Goal: Find specific page/section: Find specific page/section

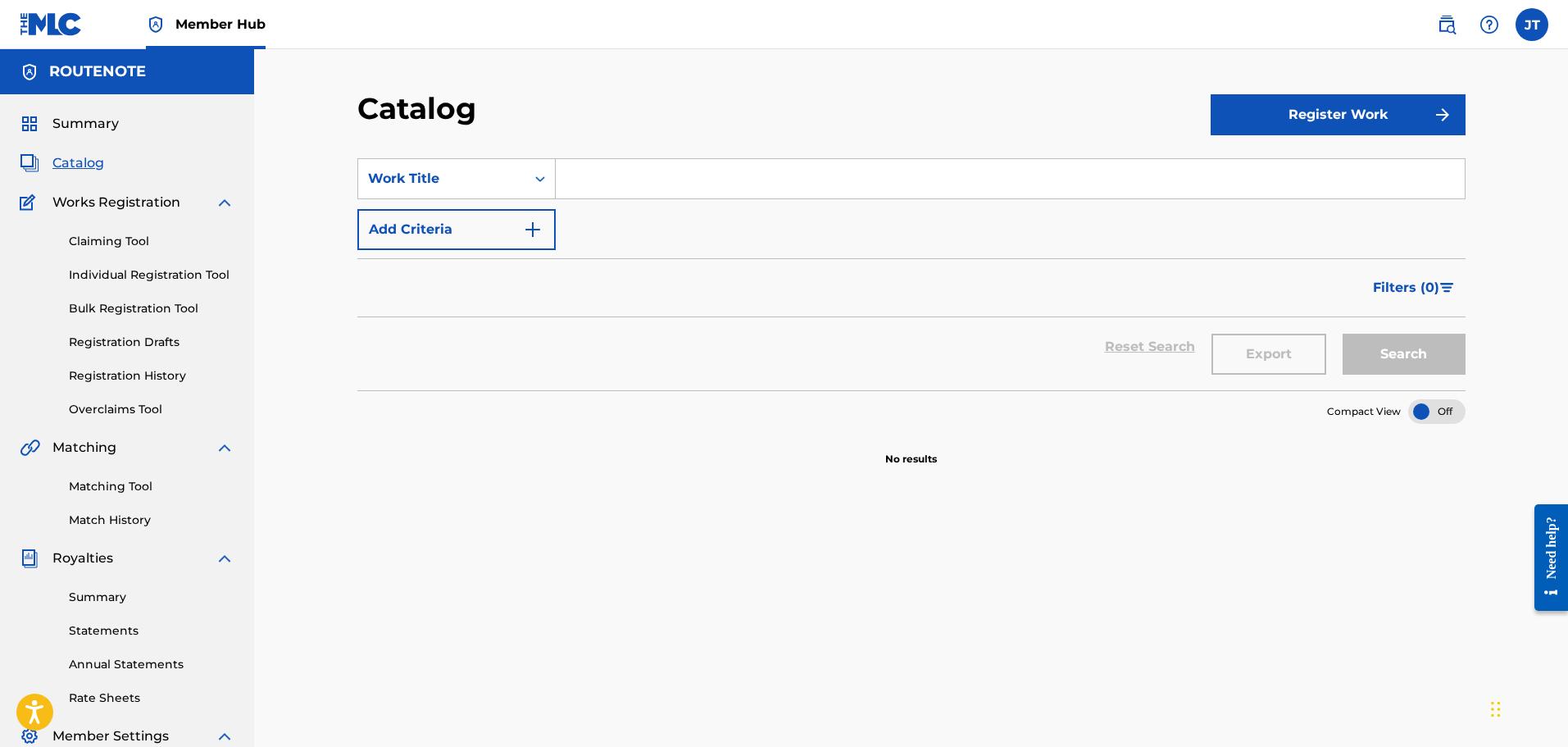
click at [511, 181] on div "Work Title" at bounding box center [442, 179] width 148 height 19
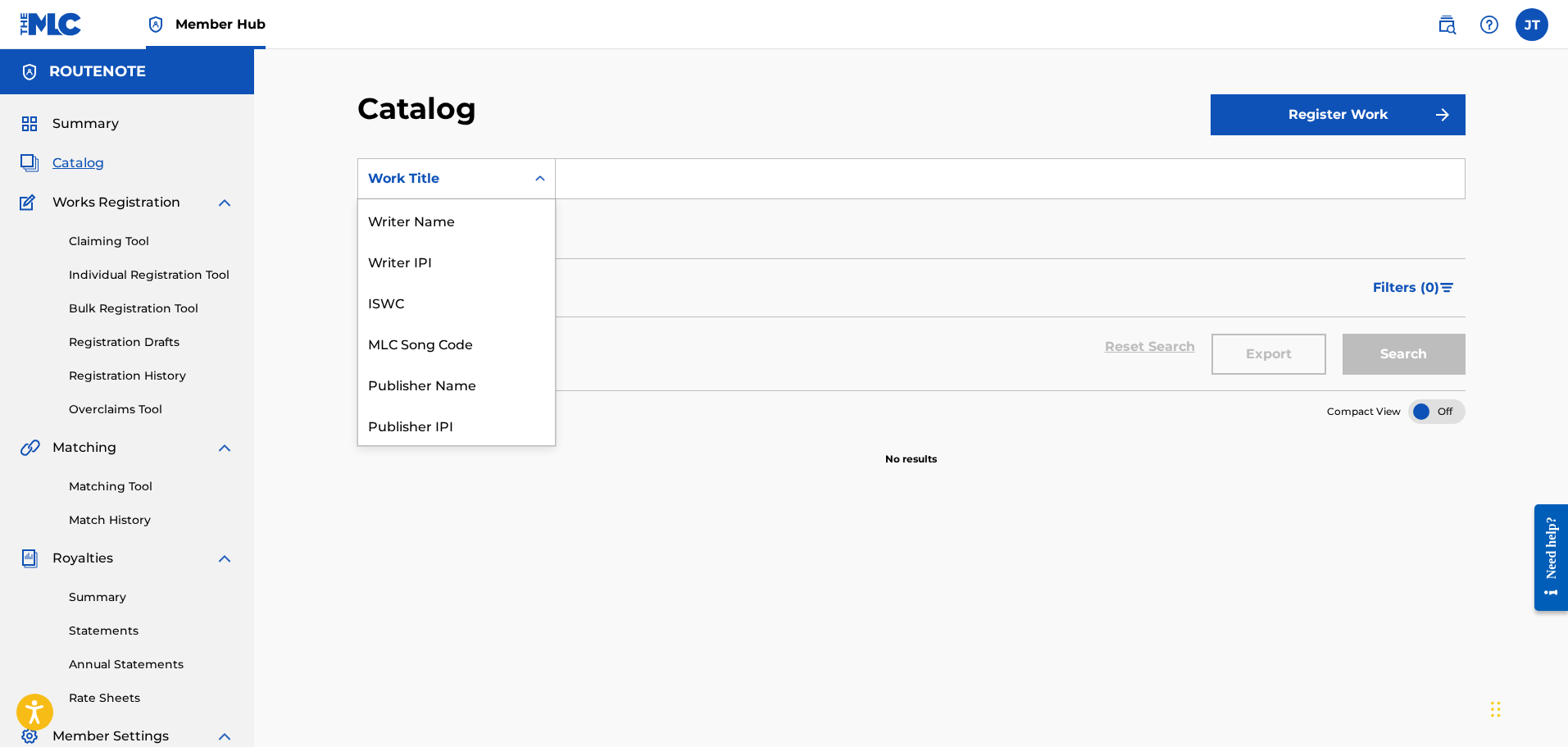
scroll to position [246, 0]
click at [431, 373] on div "ISRC" at bounding box center [456, 384] width 197 height 41
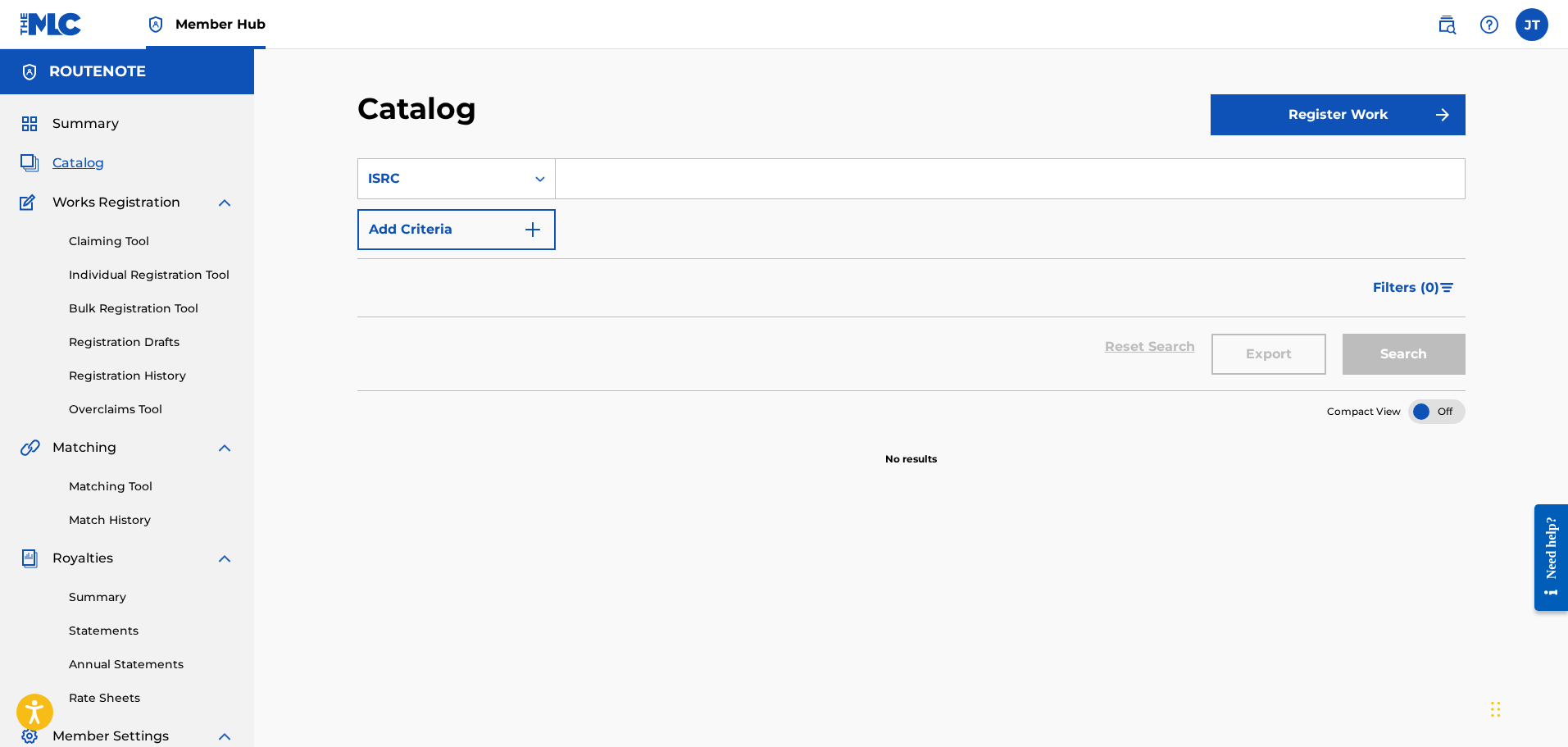
click at [625, 172] on input "Search Form" at bounding box center [1010, 179] width 909 height 40
paste input "GBSMU3346701"
type input "GBSMU3346701"
click at [1389, 349] on button "Search" at bounding box center [1403, 355] width 123 height 41
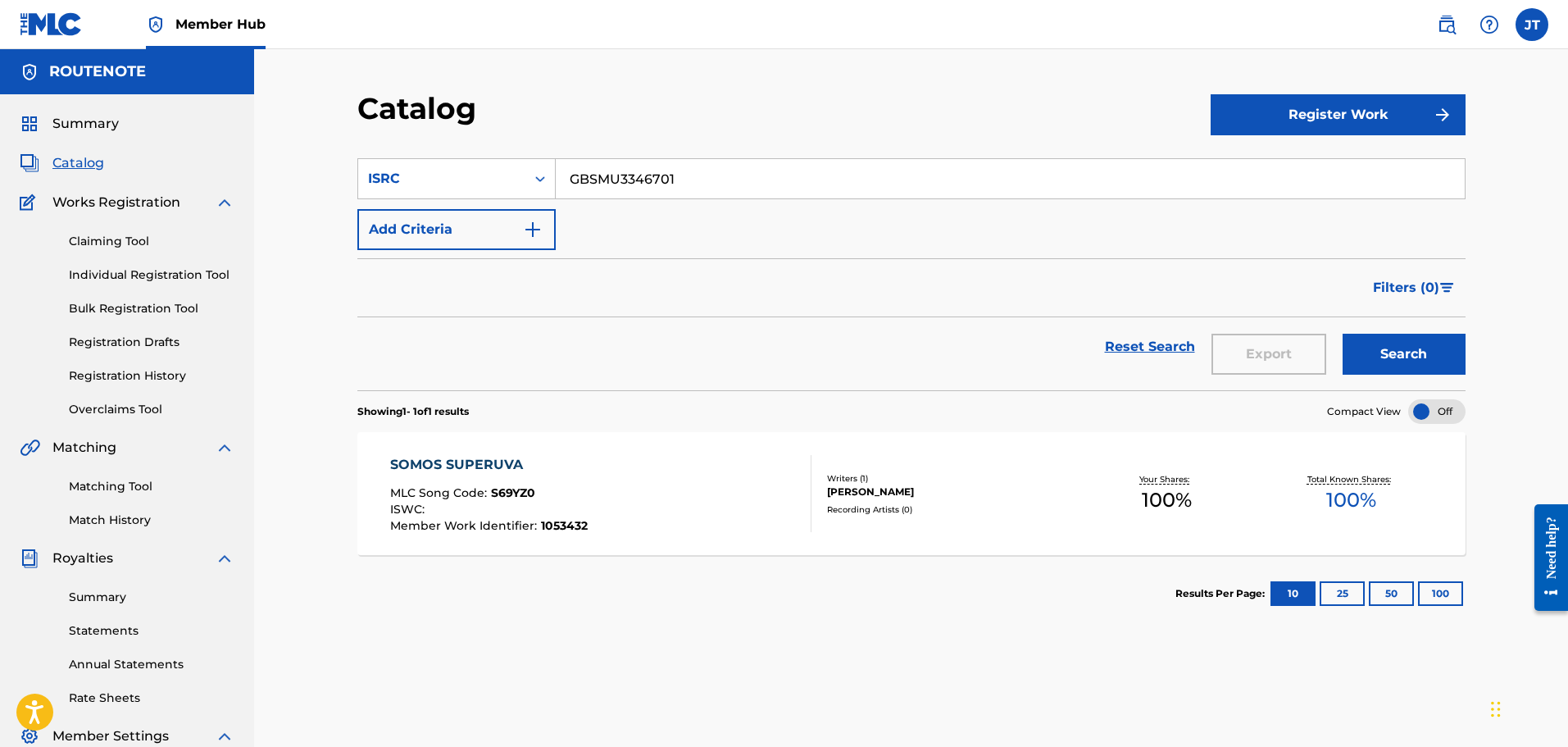
click at [521, 493] on span "S69YZ0" at bounding box center [514, 492] width 45 height 15
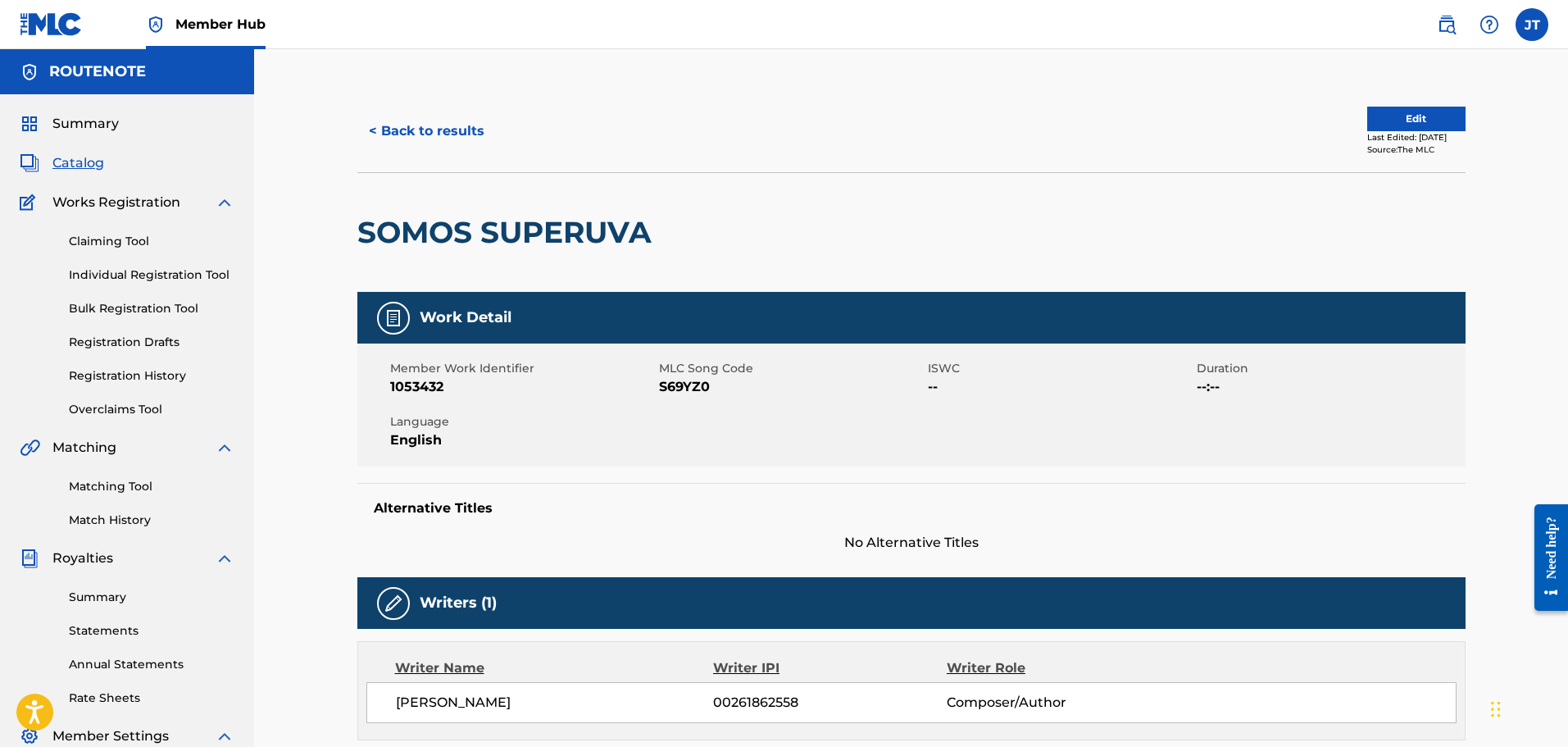
click at [689, 391] on span "S69YZ0" at bounding box center [791, 387] width 265 height 19
copy span "S69YZ0"
click at [401, 129] on button "< Back to results" at bounding box center [426, 131] width 139 height 41
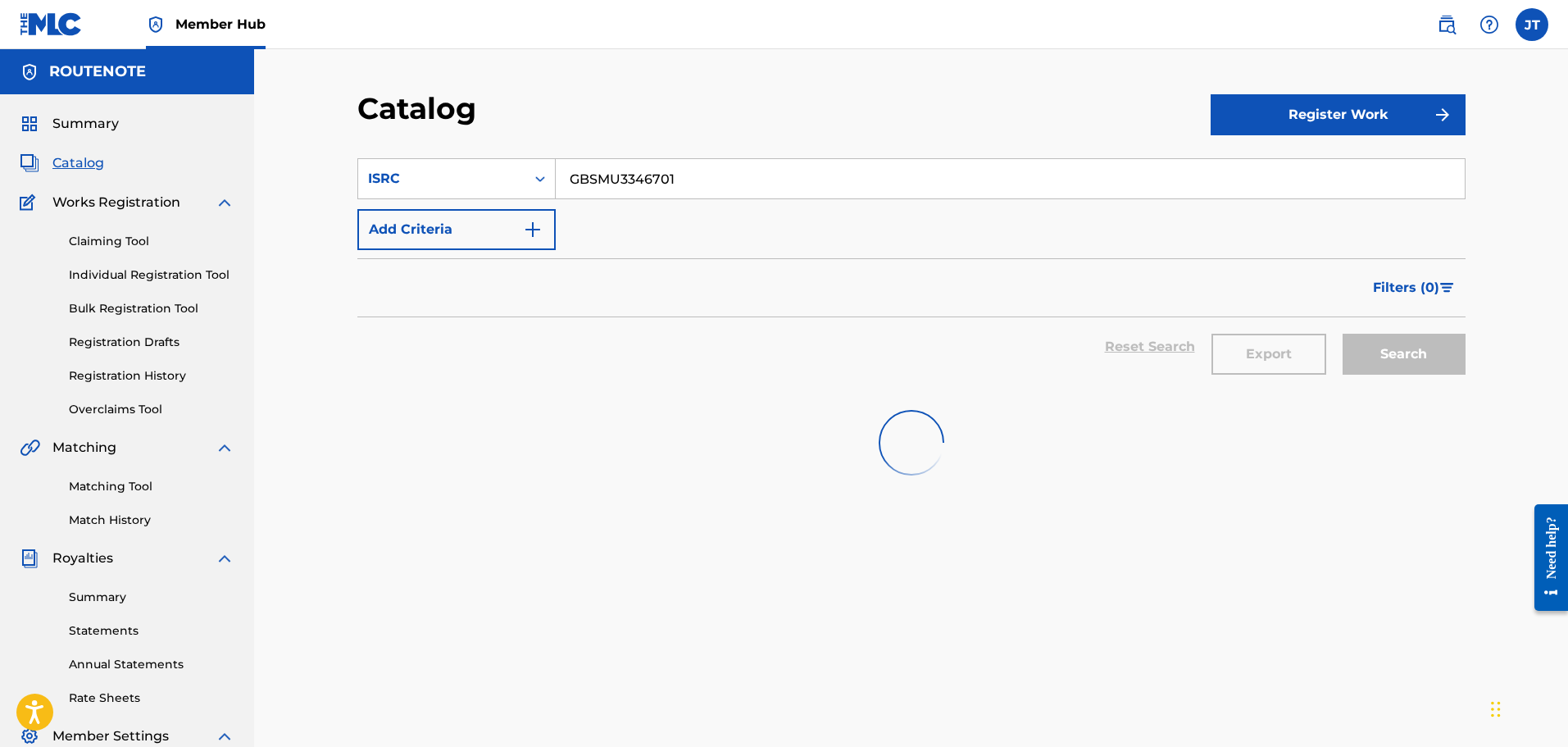
drag, startPoint x: 722, startPoint y: 170, endPoint x: 344, endPoint y: 158, distance: 378.2
click at [344, 158] on div "Catalog Register Work SearchWithCriteria450abb31-f1db-463e-a76a-7c633e3a278b IS…" at bounding box center [912, 514] width 1148 height 848
paste input "2"
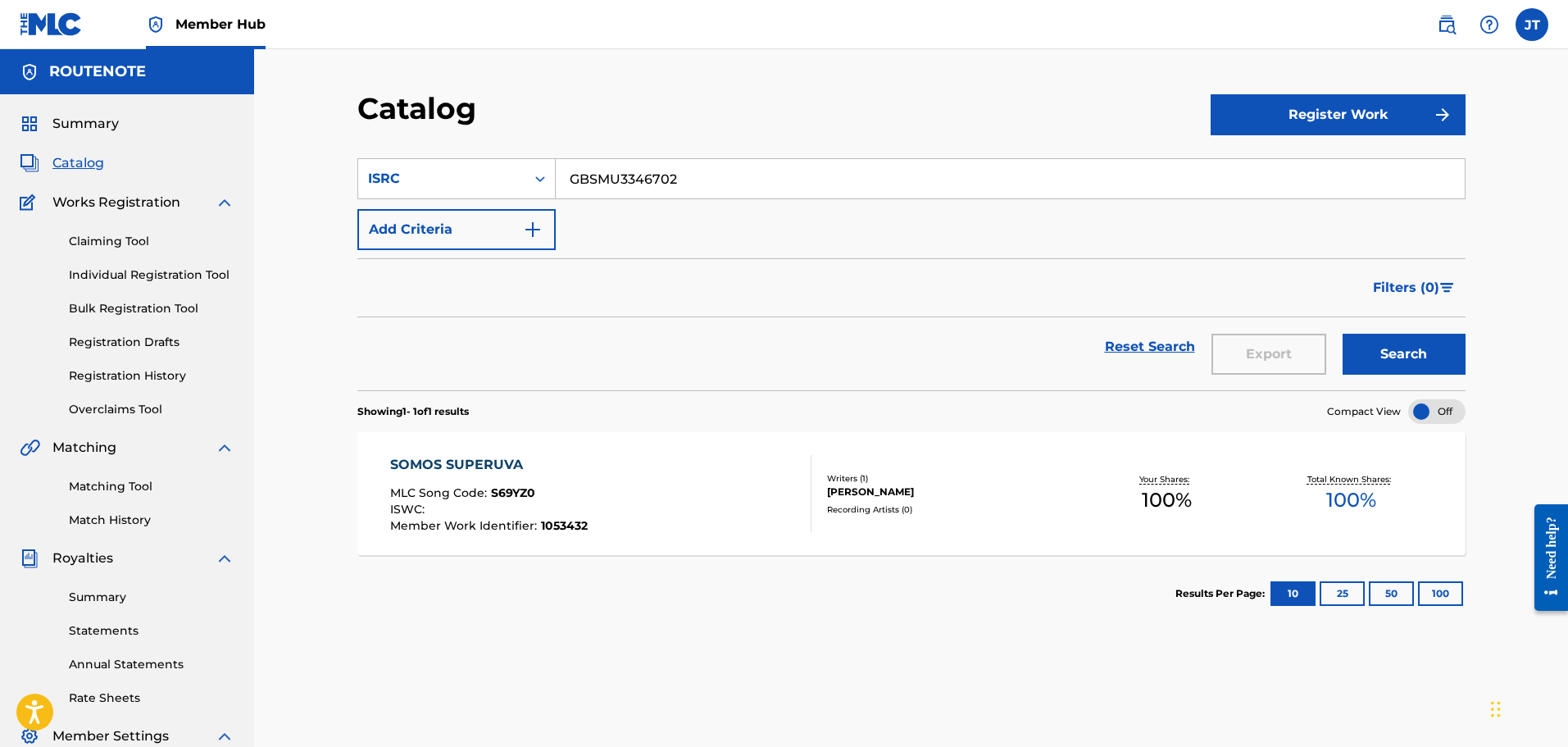
type input "GBSMU3346702"
click at [1342, 334] on button "Search" at bounding box center [1403, 355] width 123 height 41
click at [606, 467] on div "YO ALUCINO MLC Song Code : YP905G ISWC : Member Work Identifier : 1053433" at bounding box center [601, 492] width 421 height 77
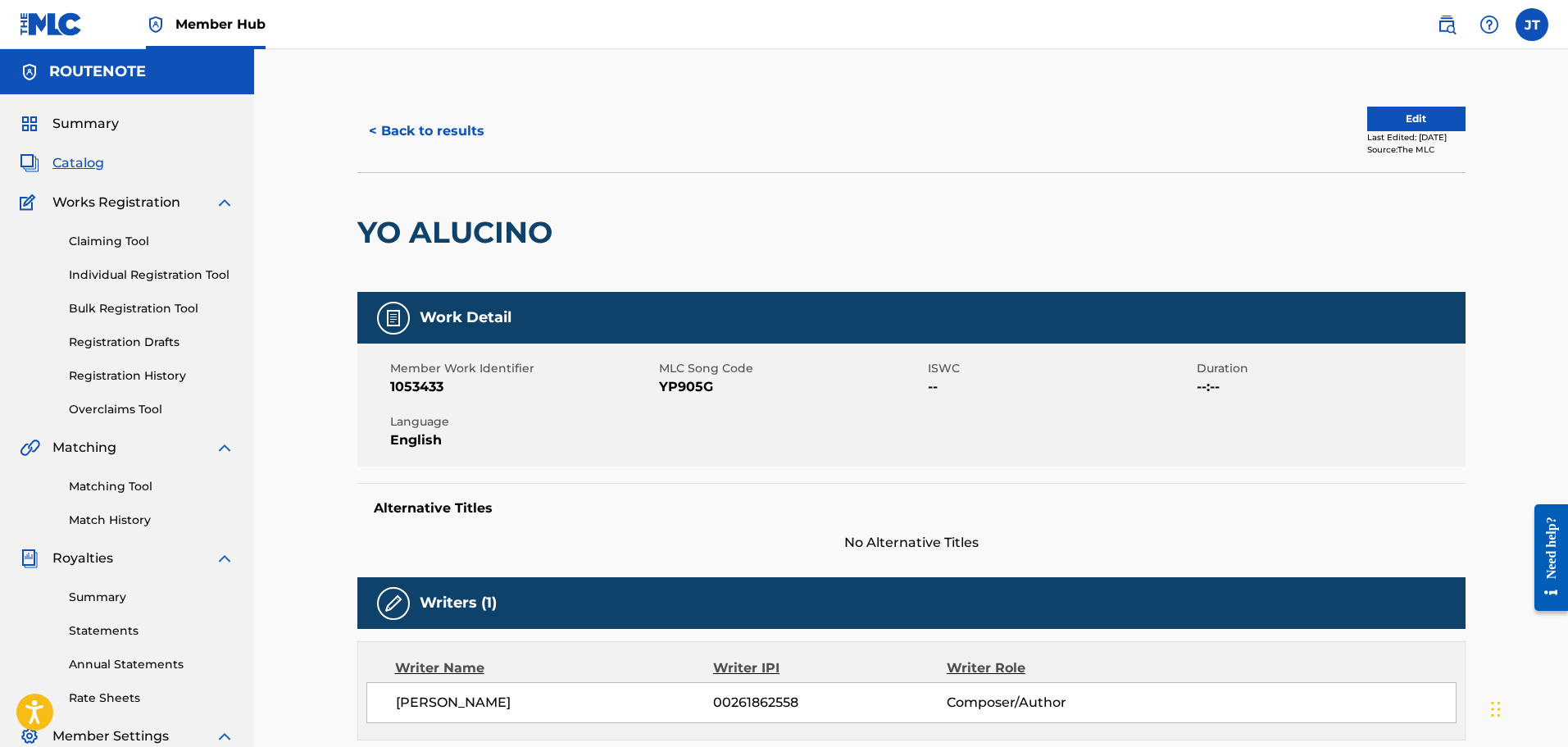
click at [683, 387] on span "YP905G" at bounding box center [791, 387] width 265 height 19
copy span "YP905G"
click at [453, 131] on button "< Back to results" at bounding box center [426, 131] width 139 height 41
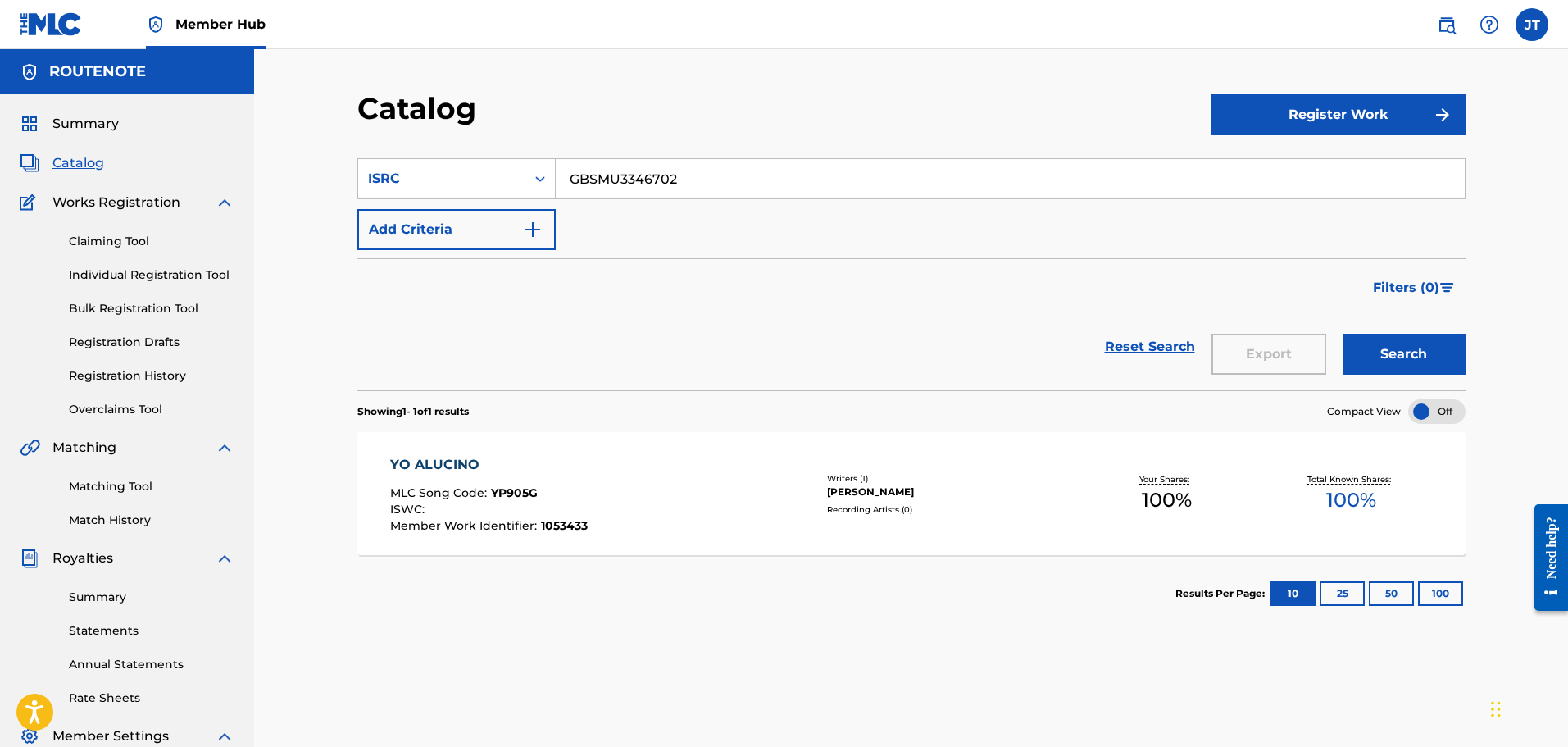
drag, startPoint x: 727, startPoint y: 169, endPoint x: 350, endPoint y: 170, distance: 377.0
click at [350, 170] on div "Catalog Register Work SearchWithCriteria450abb31-f1db-463e-a76a-7c633e3a278b IS…" at bounding box center [912, 514] width 1148 height 848
paste input "3"
type input "GBSMU3346703"
click at [1384, 365] on button "Search" at bounding box center [1403, 355] width 123 height 41
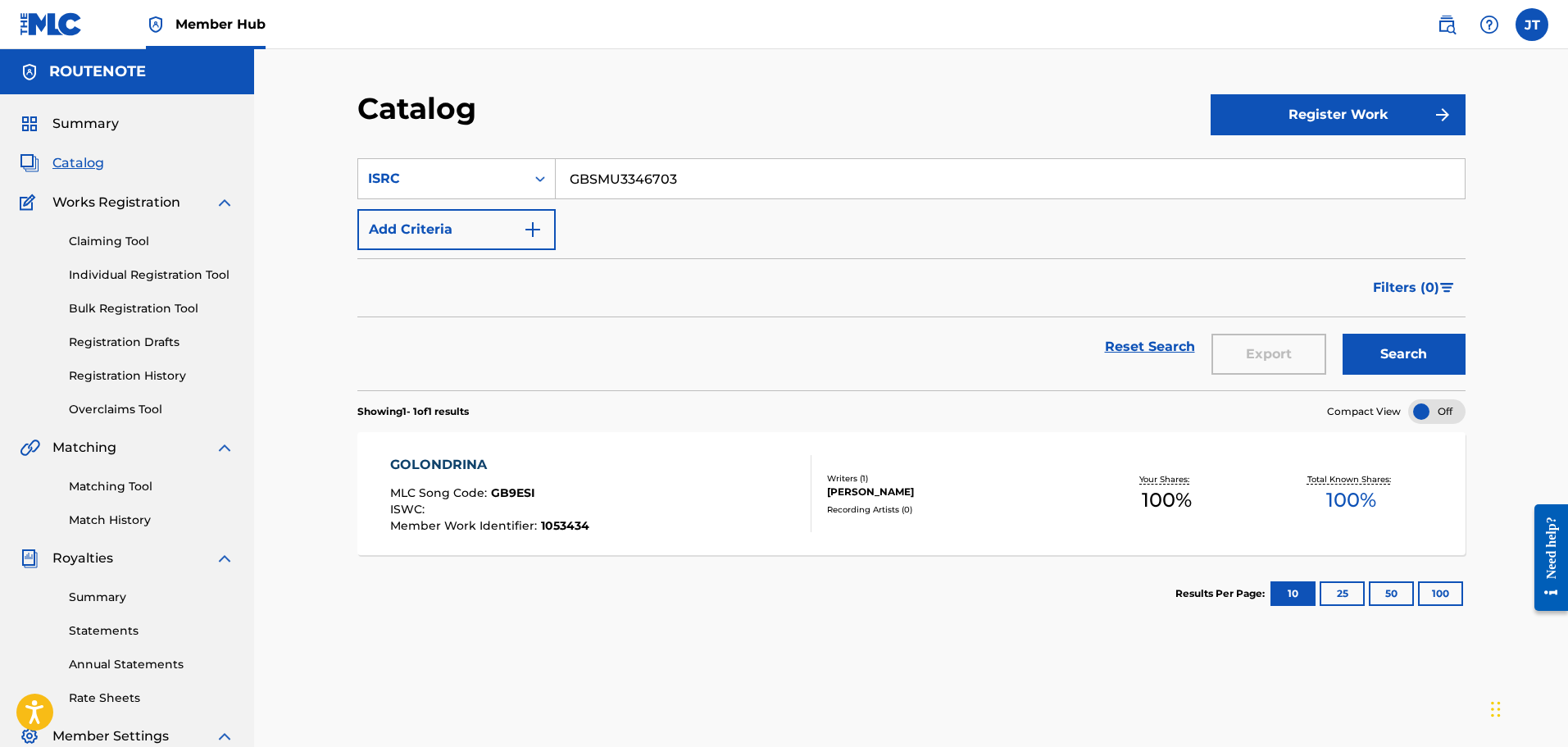
click at [672, 459] on div "GOLONDRINA MLC Song Code : GB9ESI ISWC : Member Work Identifier : 1053434" at bounding box center [601, 492] width 421 height 77
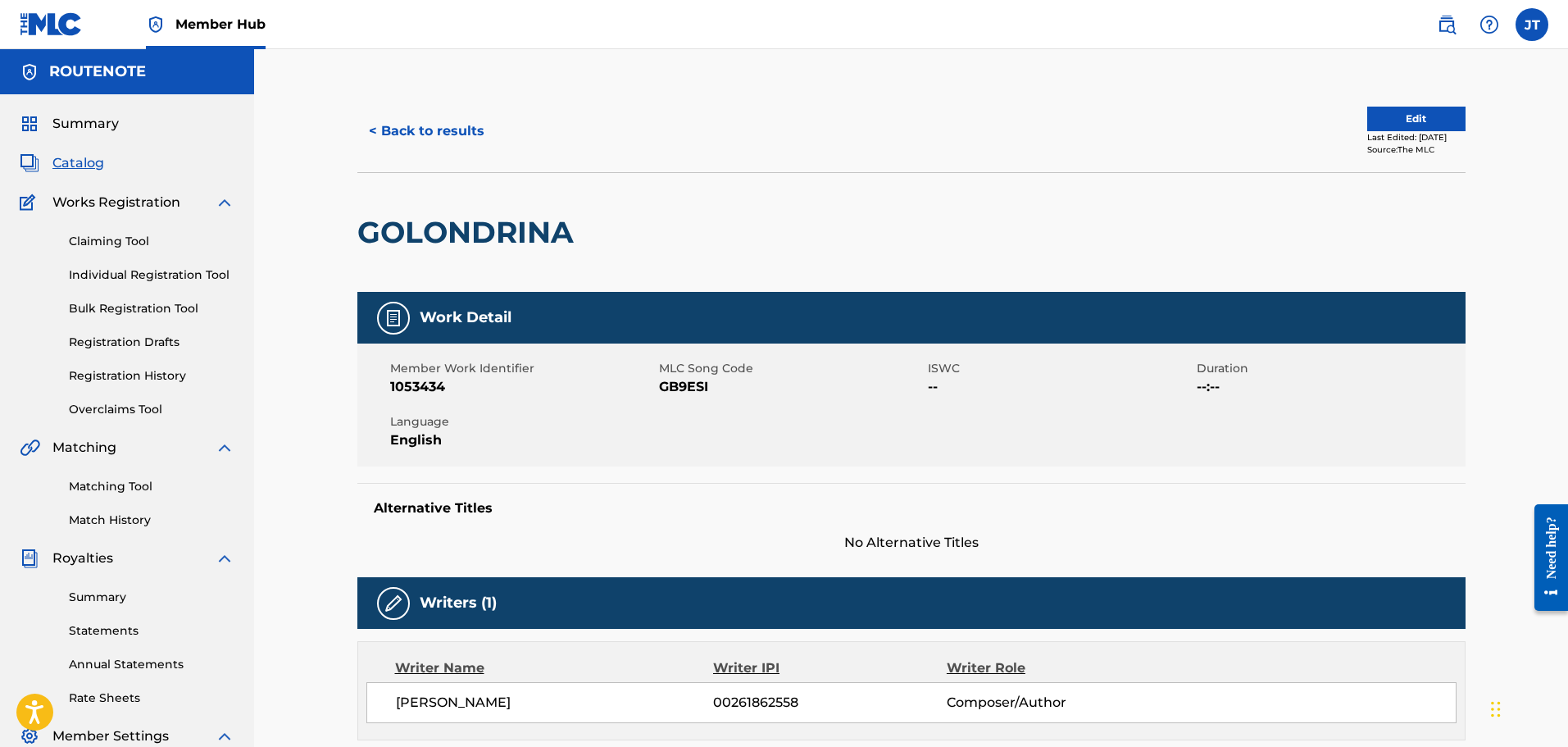
click at [678, 390] on span "GB9ESI" at bounding box center [791, 387] width 265 height 19
copy span "GB9ESI"
click at [428, 125] on button "< Back to results" at bounding box center [426, 131] width 139 height 41
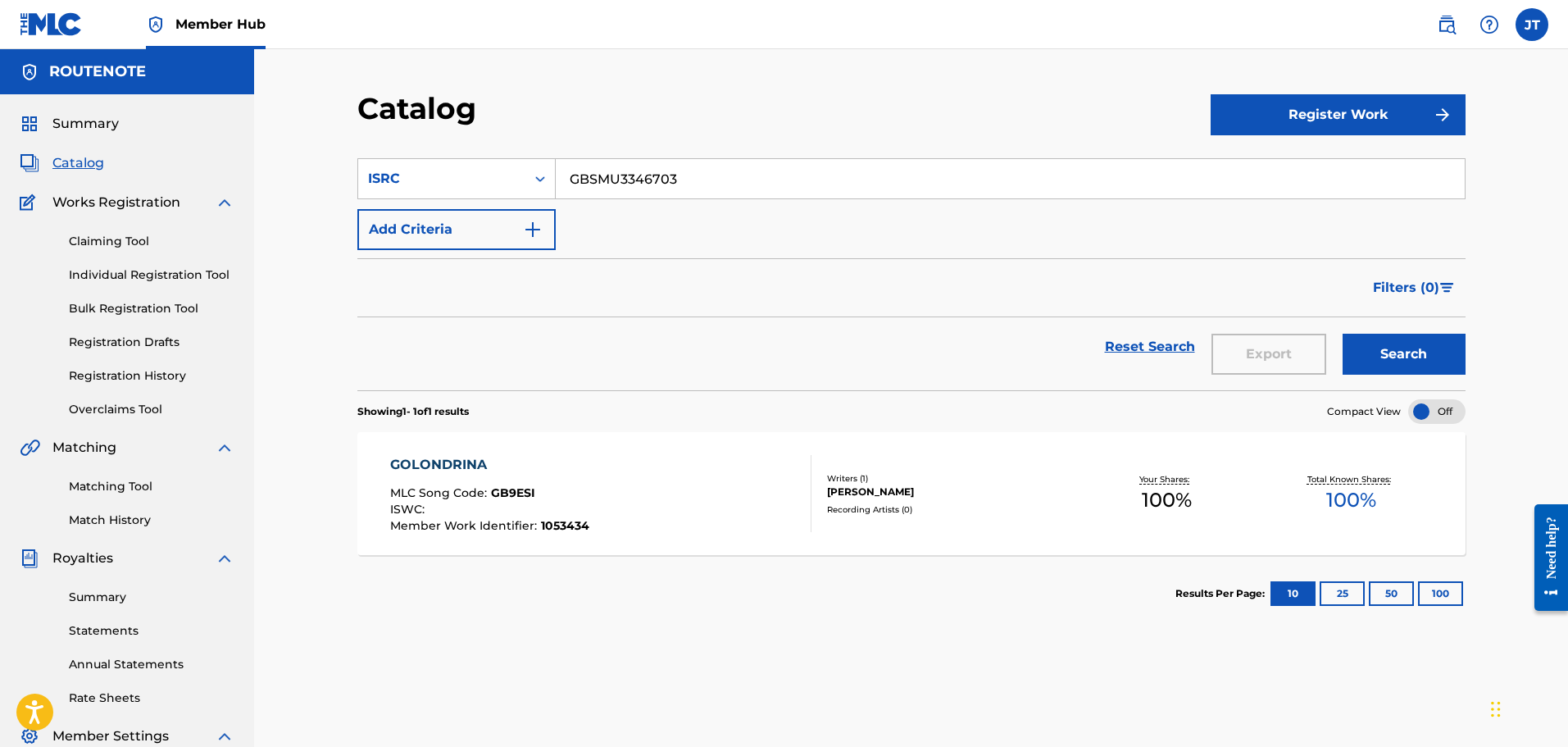
drag, startPoint x: 725, startPoint y: 182, endPoint x: 352, endPoint y: 153, distance: 374.1
click at [352, 153] on div "Catalog Register Work SearchWithCriteria450abb31-f1db-463e-a76a-7c633e3a278b IS…" at bounding box center [912, 514] width 1148 height 848
paste input "4"
type input "GBSMU3346704"
click at [1398, 353] on button "Search" at bounding box center [1403, 355] width 123 height 41
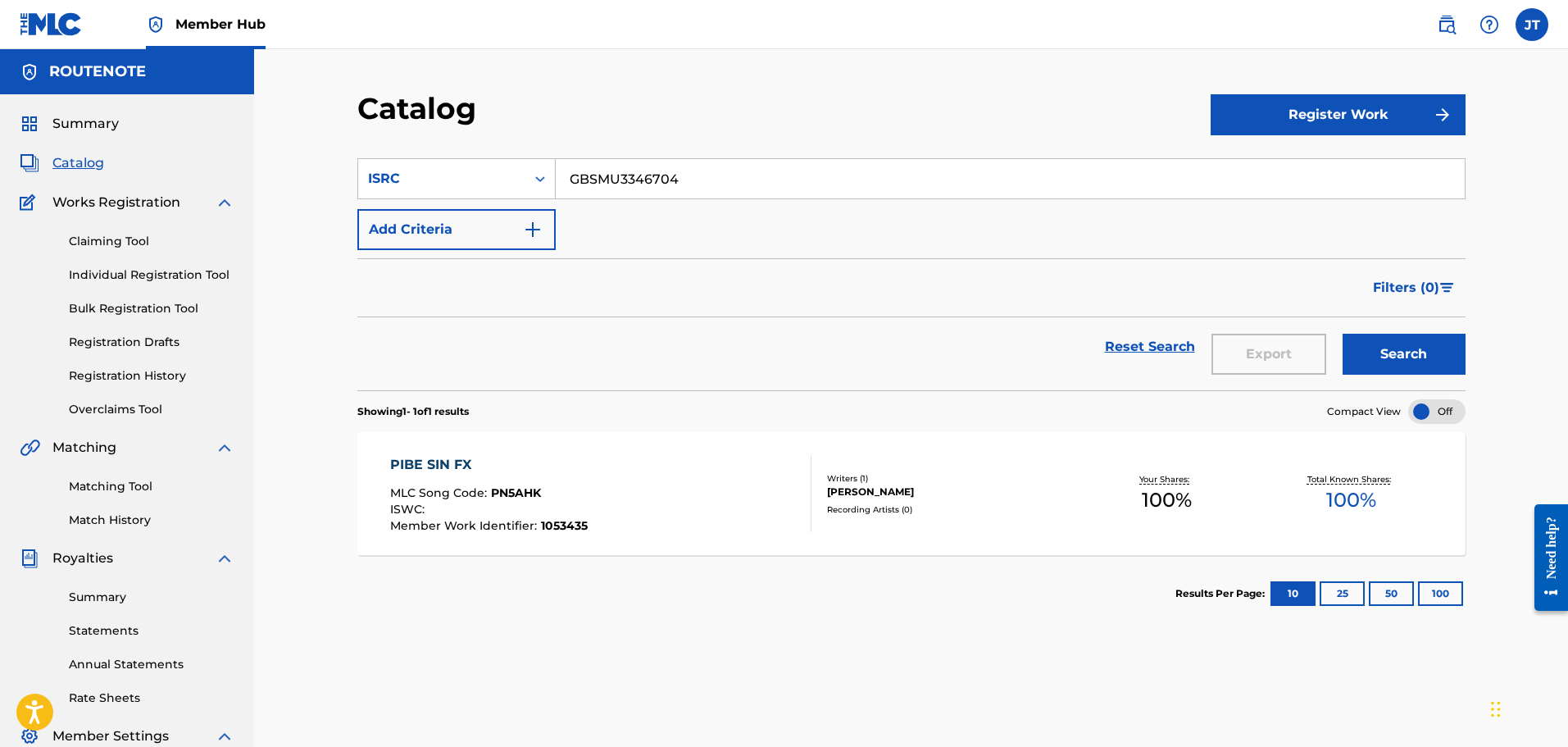
click at [584, 490] on div "MLC Song Code : PN5AHK" at bounding box center [488, 494] width 197 height 17
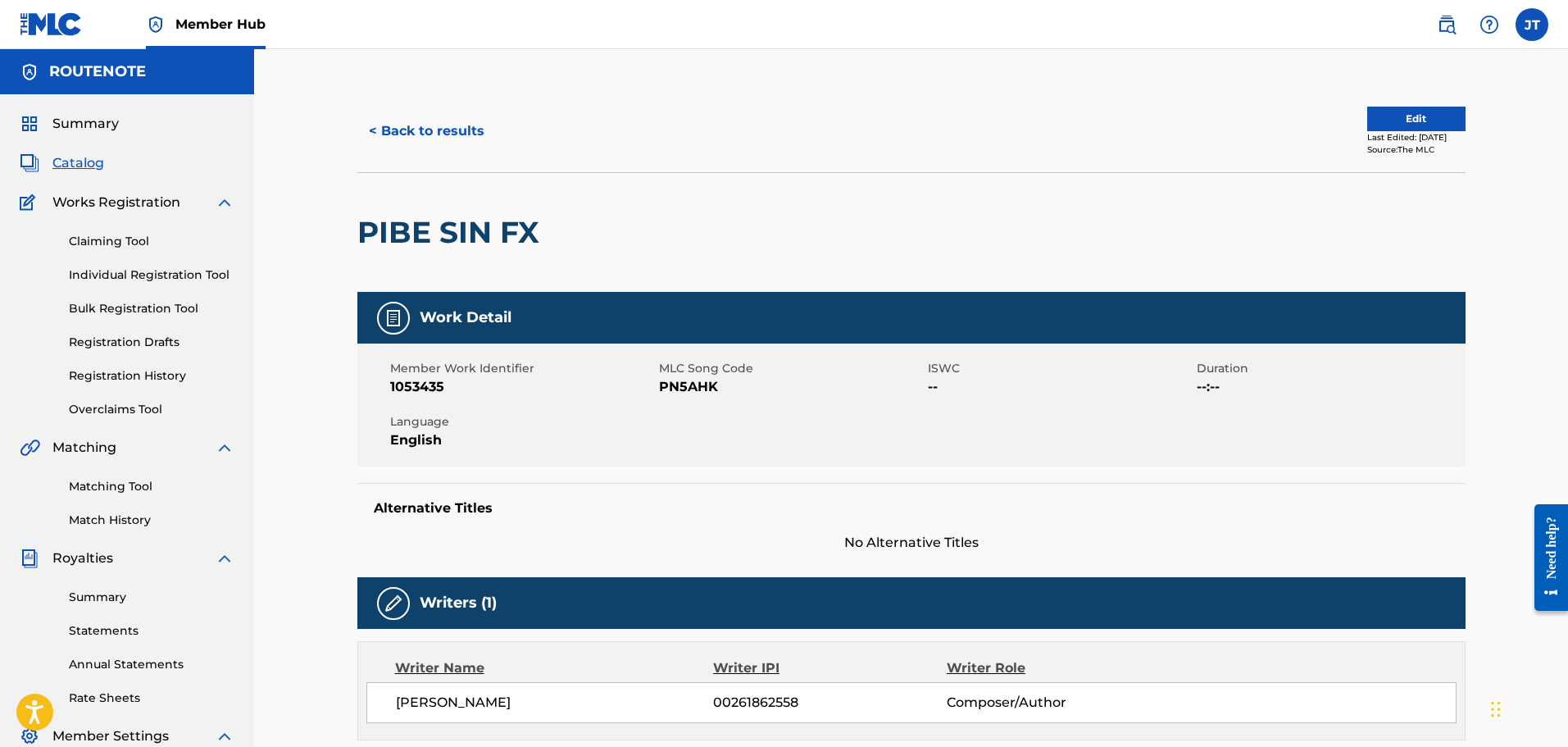
click at [704, 387] on span "PN5AHK" at bounding box center [791, 387] width 265 height 19
copy span "PN5AHK"
click at [461, 141] on button "< Back to results" at bounding box center [426, 131] width 139 height 41
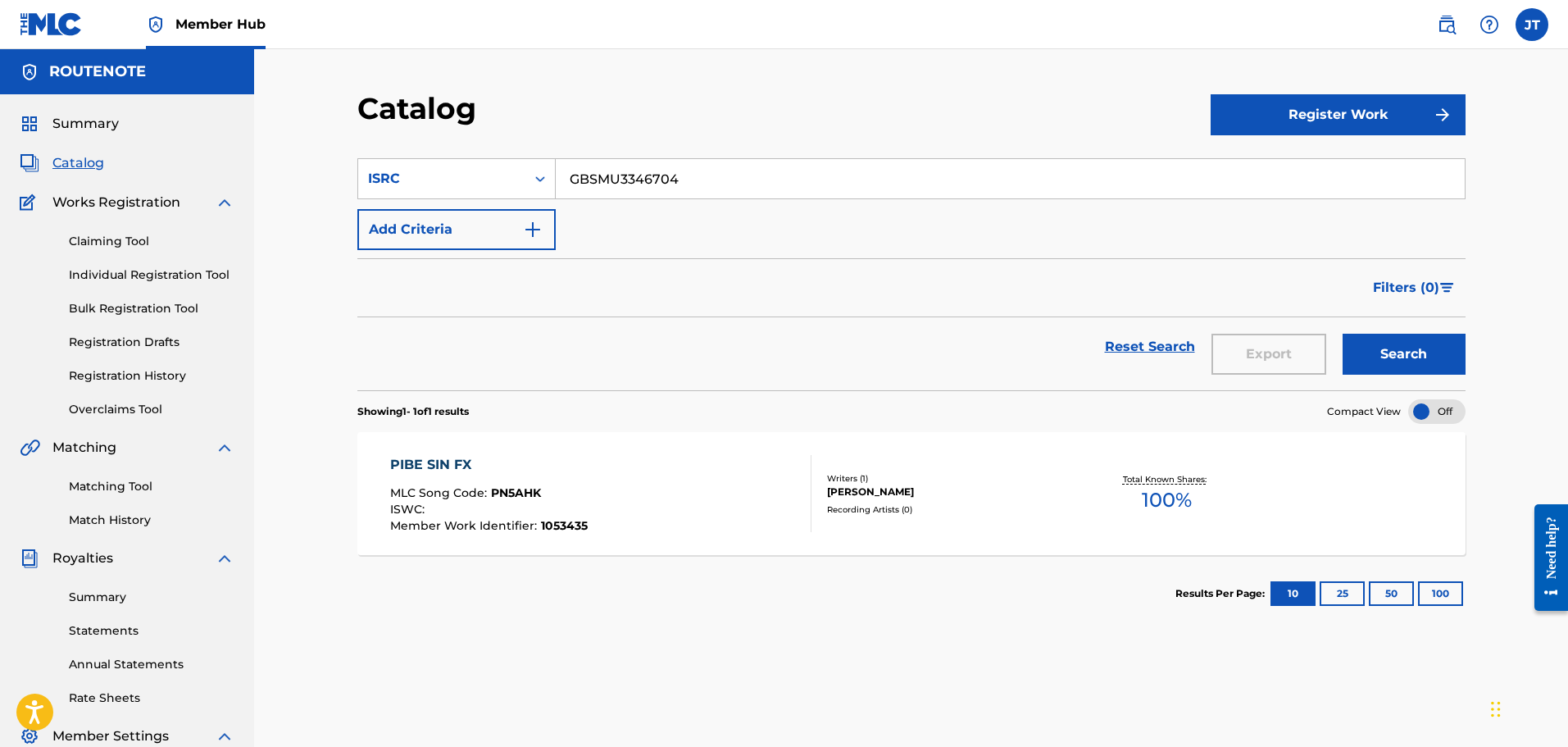
drag, startPoint x: 809, startPoint y: 179, endPoint x: 324, endPoint y: 152, distance: 485.8
click at [324, 152] on div "Catalog Register Work SearchWithCriteria450abb31-f1db-463e-a76a-7c633e3a278b IS…" at bounding box center [911, 493] width 1314 height 889
paste input "5"
type input "GBSMU3346705"
click at [1342, 334] on button "Search" at bounding box center [1403, 355] width 123 height 41
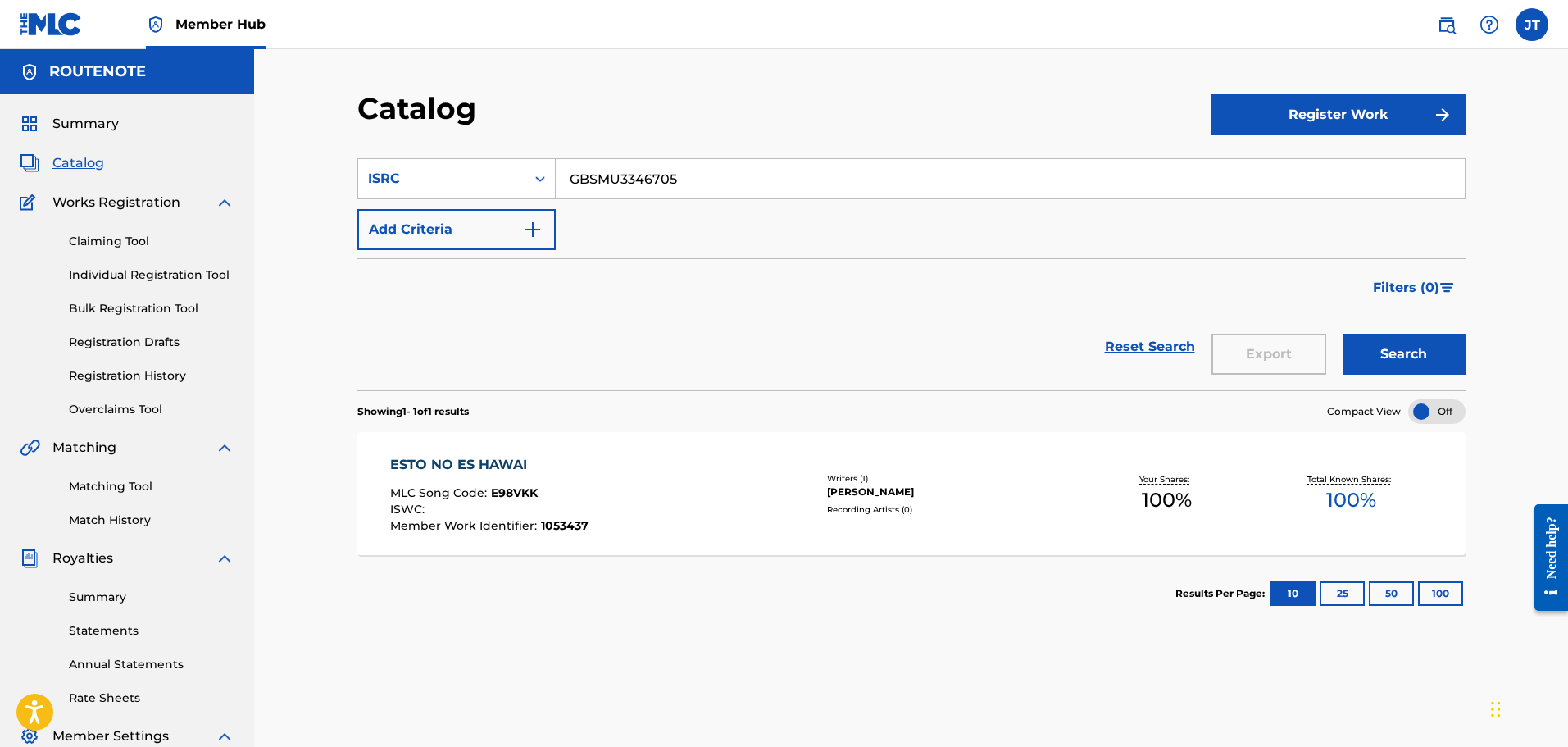
click at [699, 506] on div "ESTO NO ES HAWAI MLC Song Code : E98VKK ISWC : Member Work Identifier : 1053437" at bounding box center [601, 492] width 421 height 77
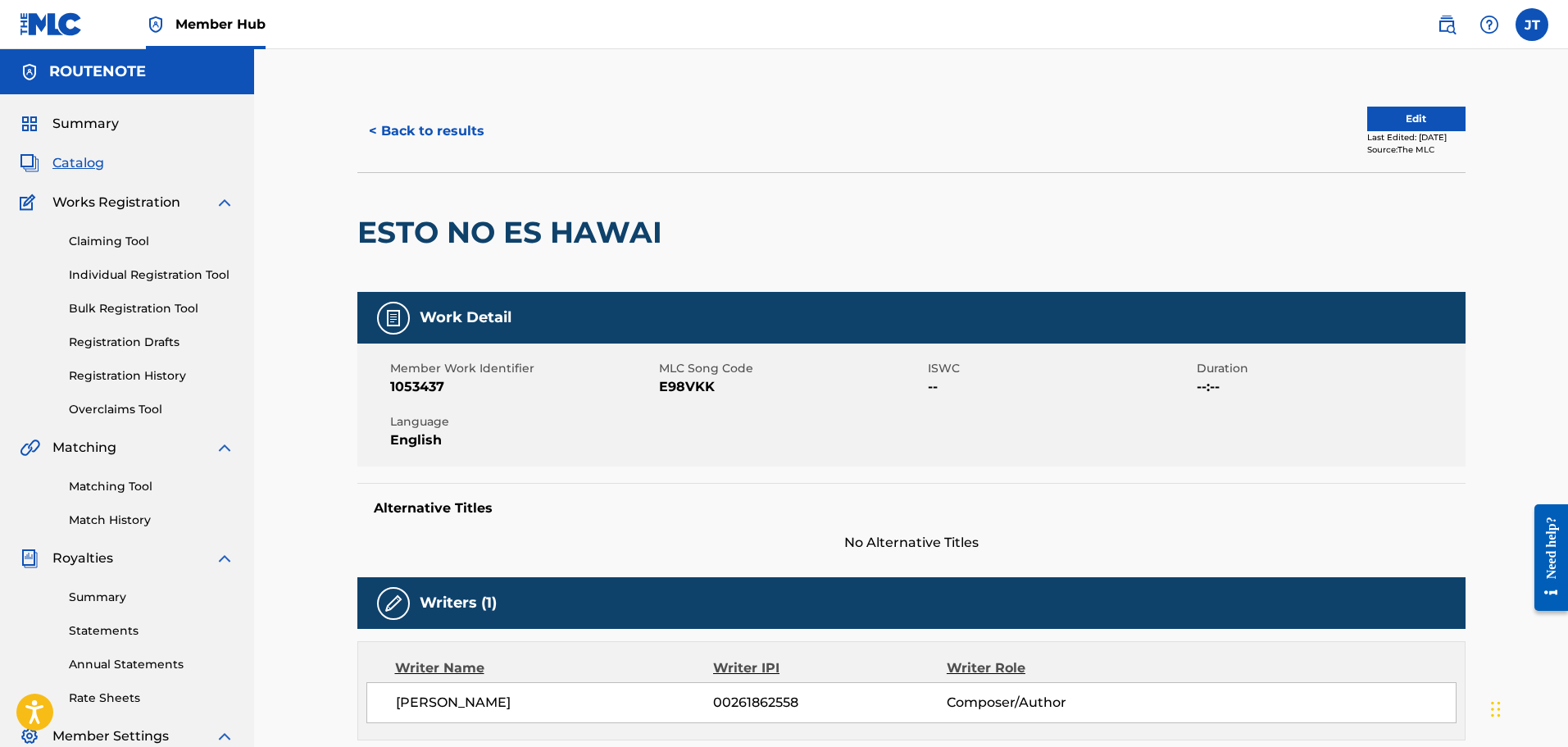
click at [679, 390] on span "E98VKK" at bounding box center [791, 387] width 265 height 19
copy span "E98VKK"
click at [416, 119] on button "< Back to results" at bounding box center [426, 131] width 139 height 41
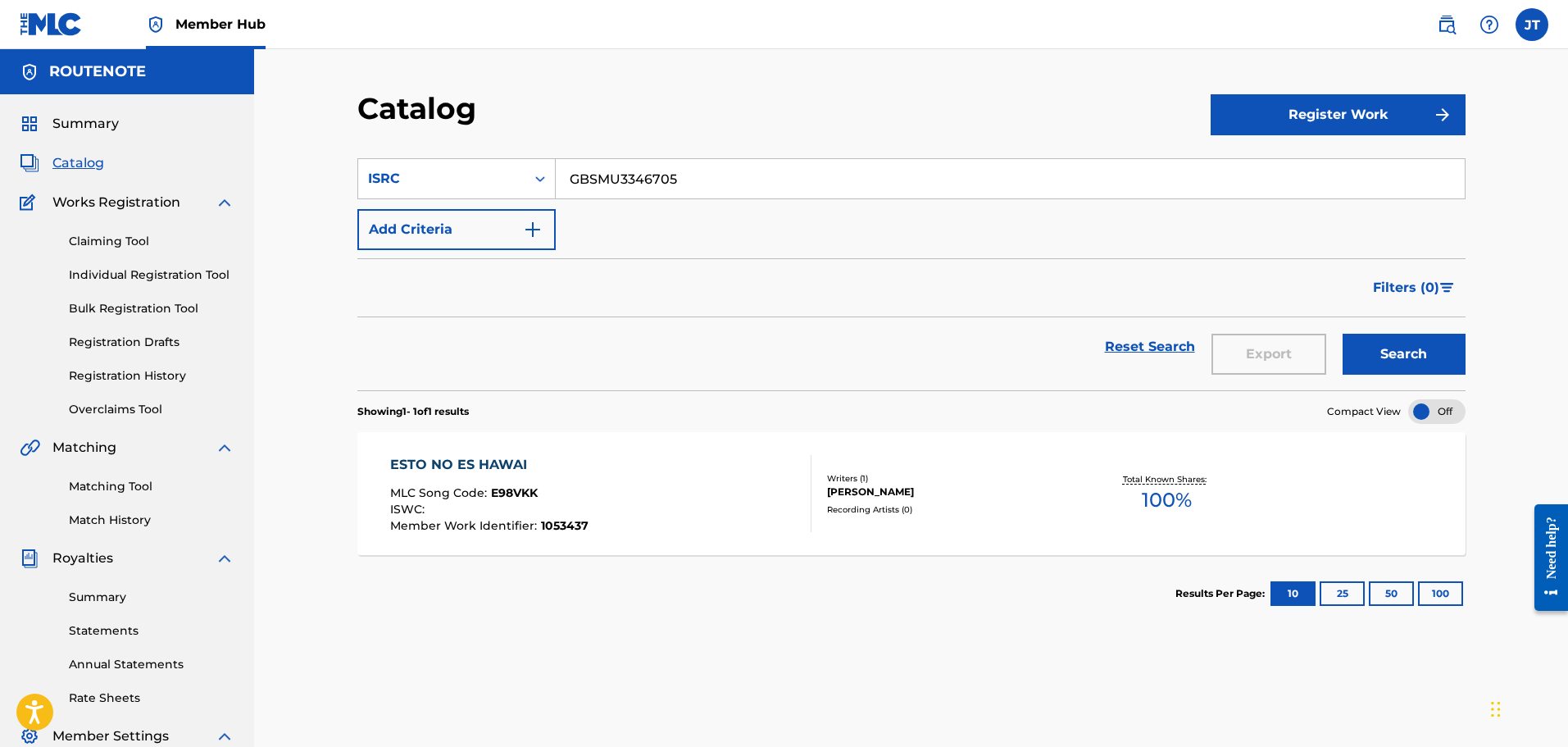
drag, startPoint x: 751, startPoint y: 188, endPoint x: 287, endPoint y: 150, distance: 465.6
click at [287, 150] on div "Catalog Register Work SearchWithCriteria450abb31-f1db-463e-a76a-7c633e3a278b IS…" at bounding box center [911, 493] width 1314 height 889
paste input "64"
type input "GBSMU3346764"
click at [1407, 350] on button "Search" at bounding box center [1403, 355] width 123 height 41
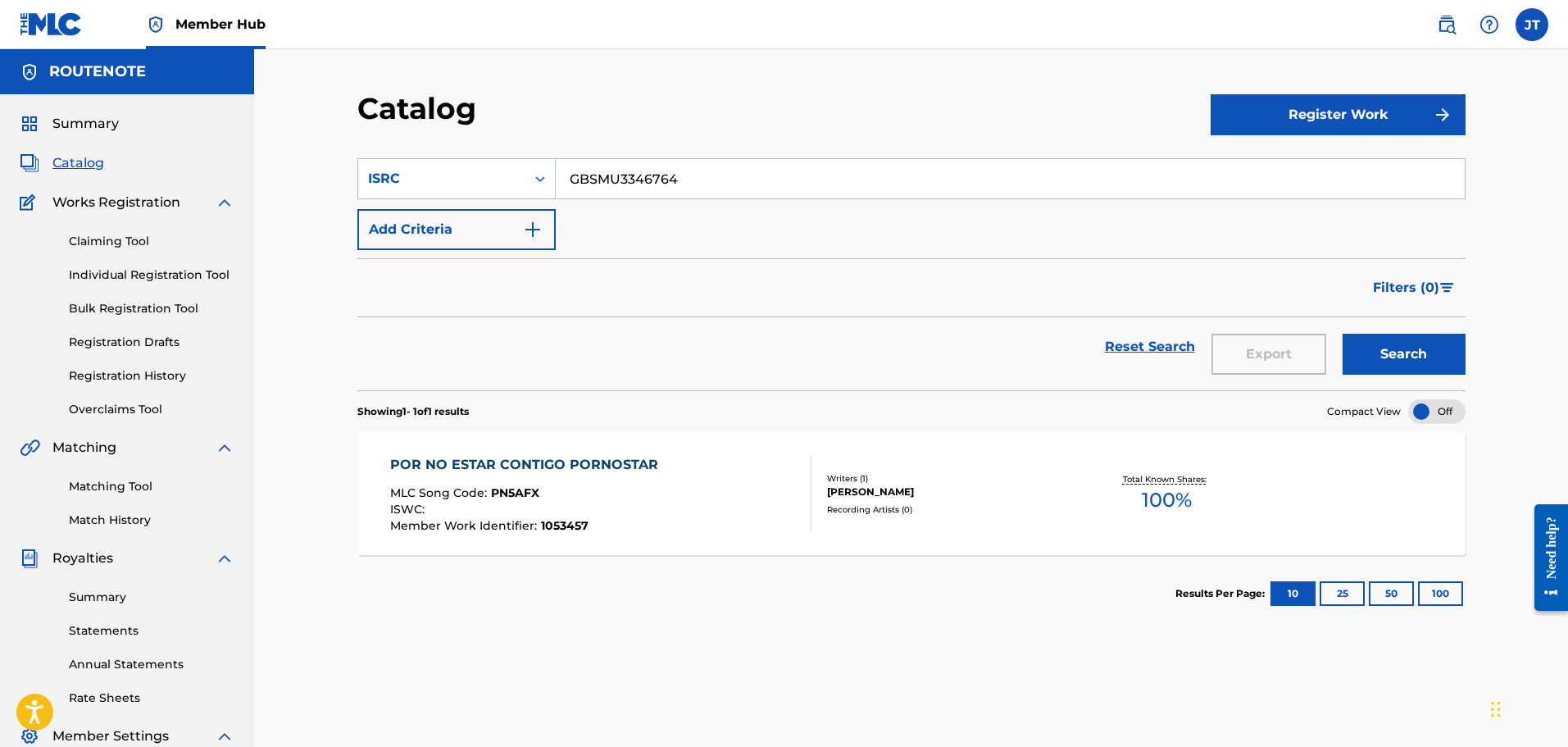
click at [785, 502] on div "POR NO ESTAR CONTIGO PORNOSTAR MLC Song Code : PN5AFX ISWC : Member Work Identi…" at bounding box center [601, 492] width 421 height 77
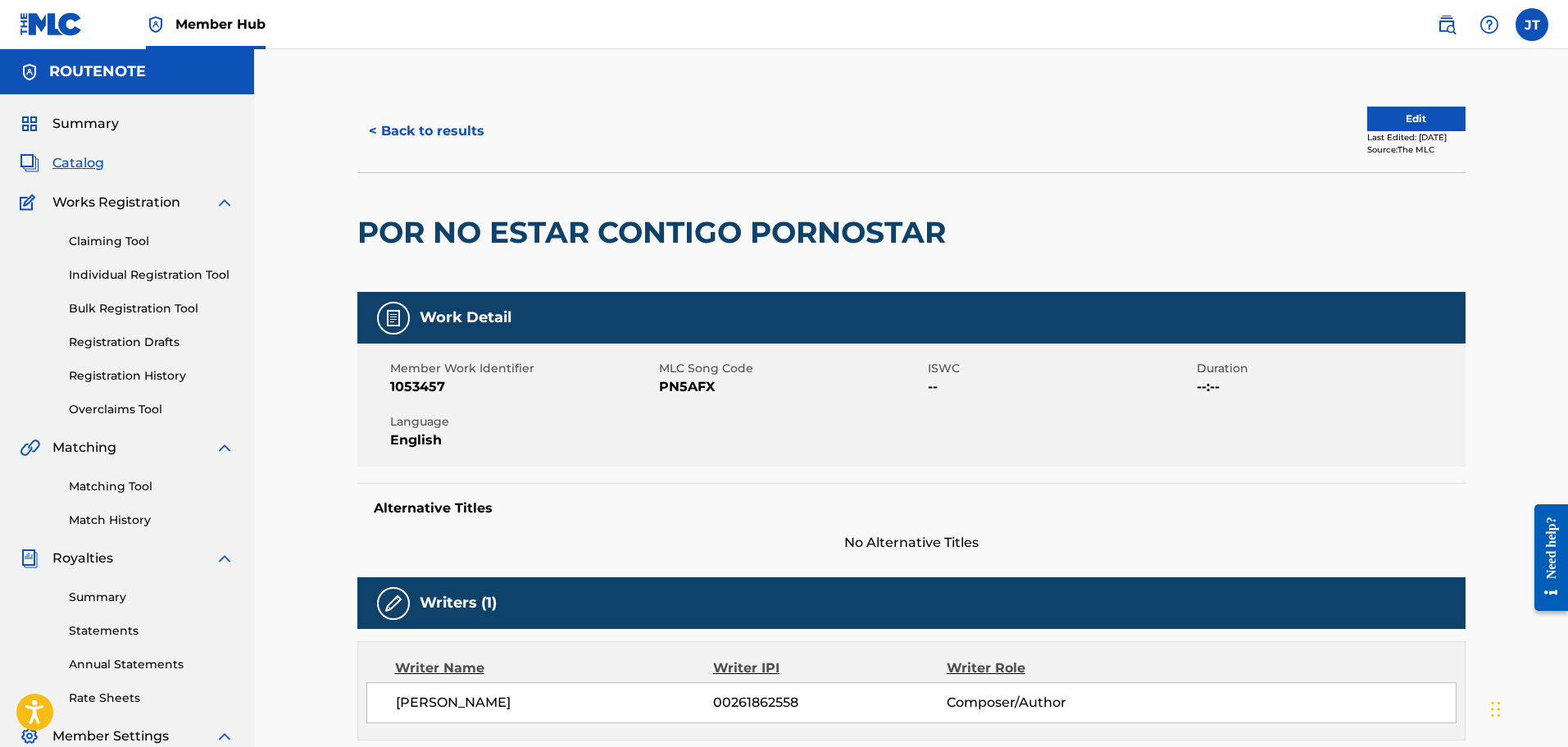
click at [702, 384] on span "PN5AFX" at bounding box center [791, 387] width 265 height 19
copy span "PN5AFX"
click at [422, 134] on button "< Back to results" at bounding box center [426, 131] width 139 height 41
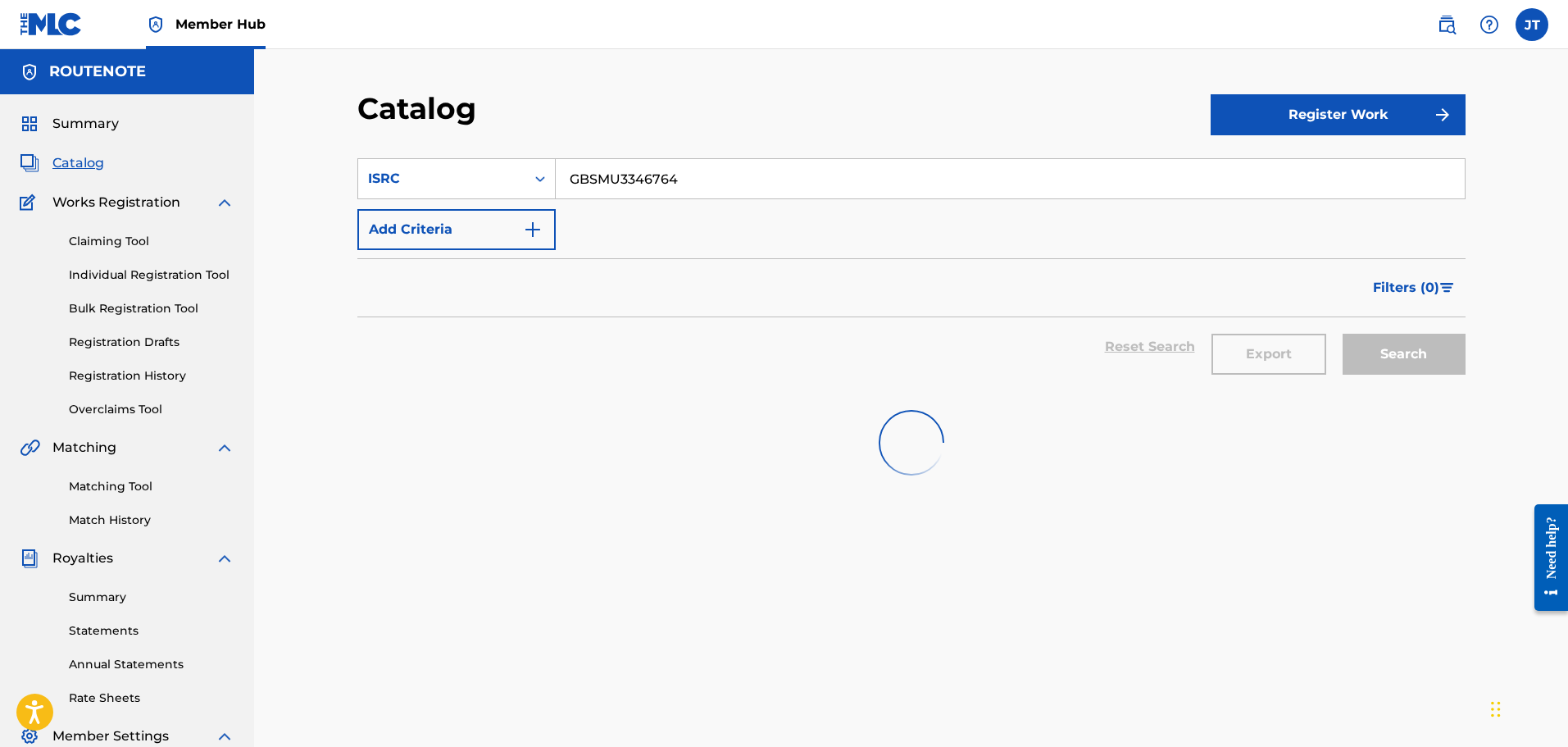
drag, startPoint x: 807, startPoint y: 172, endPoint x: 190, endPoint y: 105, distance: 620.6
click at [190, 105] on main "ROUTENOTE Summary Catalog Works Registration Claiming Tool Individual Registrat…" at bounding box center [784, 493] width 1568 height 889
paste input "5"
type input "GBSMU3346765"
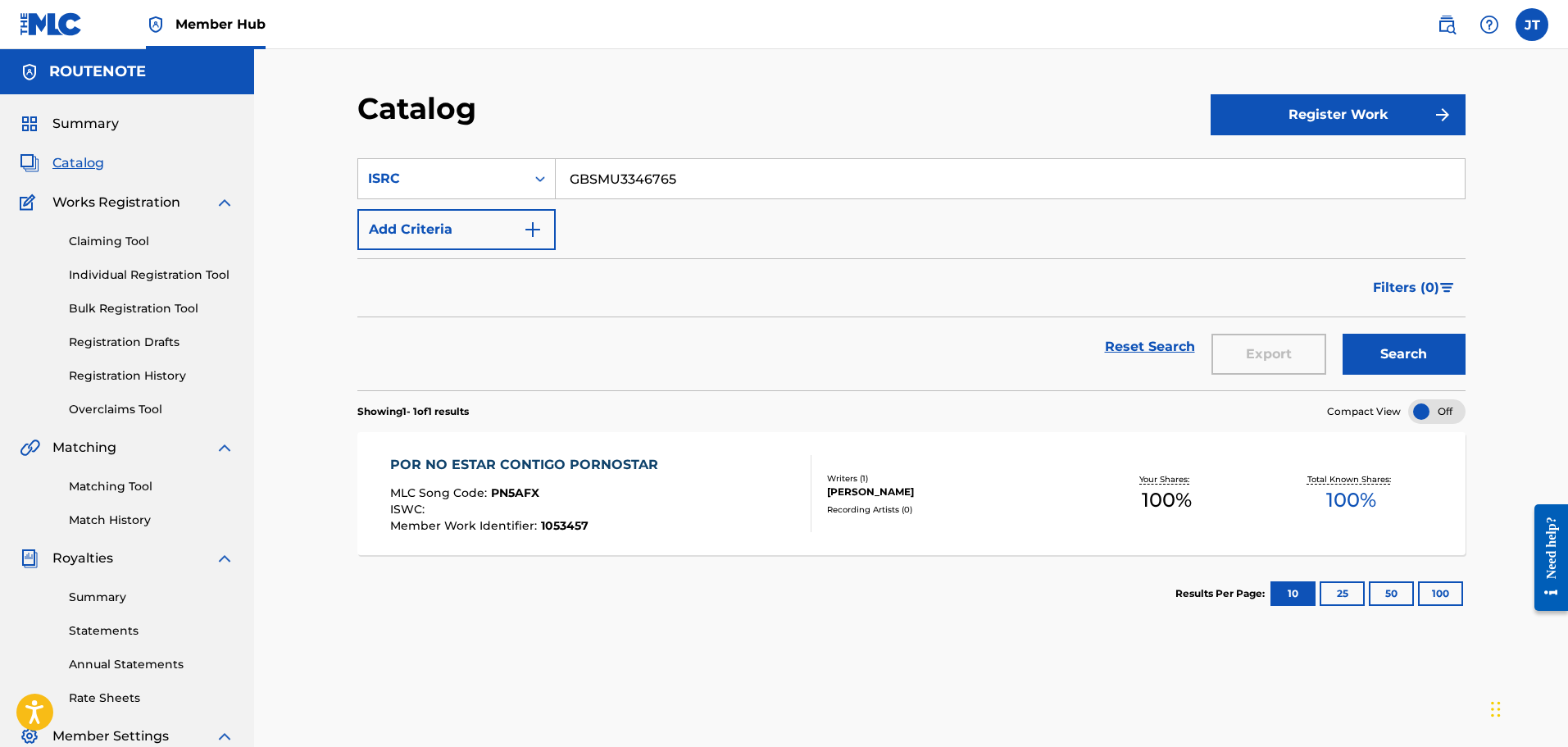
click at [682, 466] on div "POR NO ESTAR CONTIGO PORNOSTAR MLC Song Code : PN5AFX ISWC : Member Work Identi…" at bounding box center [601, 492] width 421 height 77
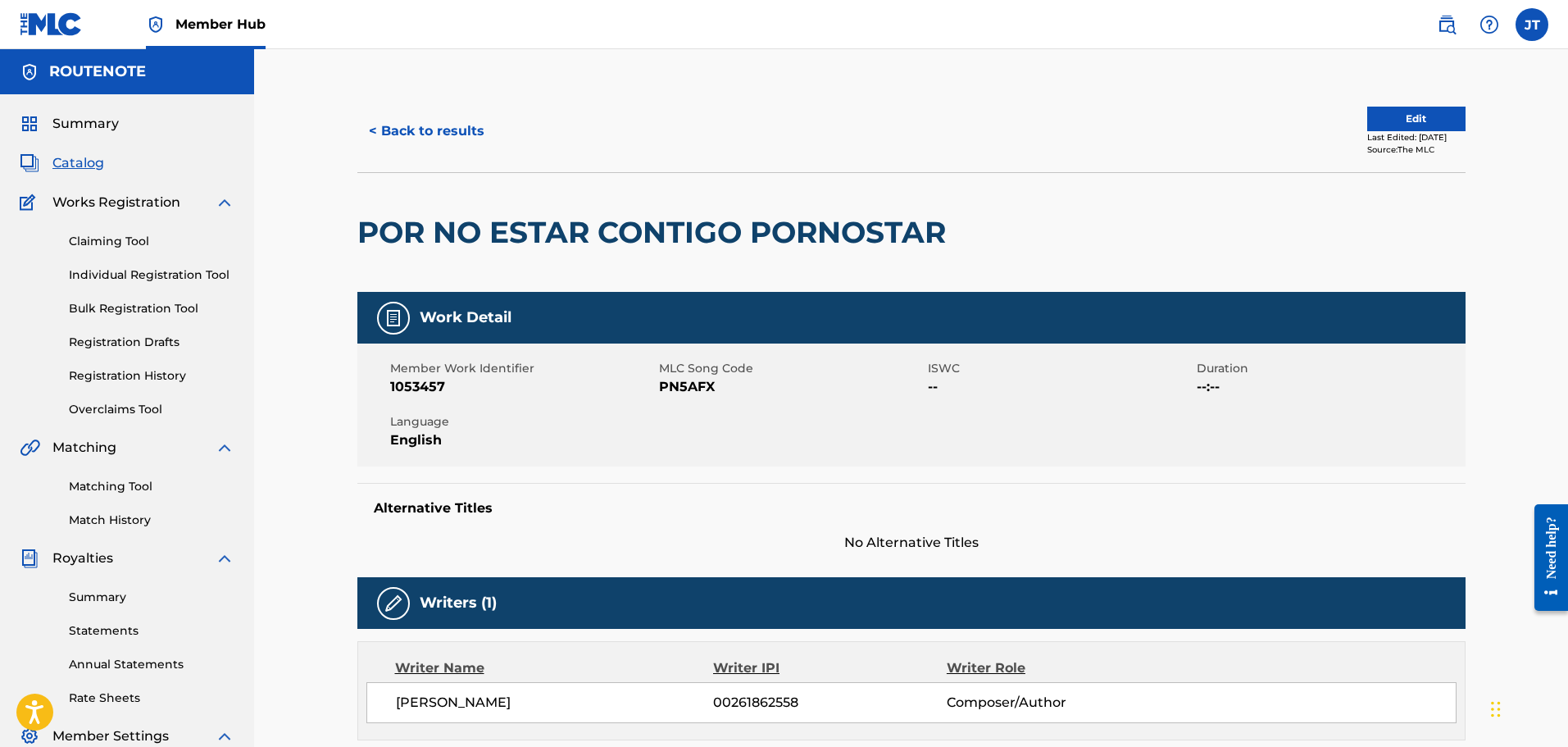
click at [694, 385] on span "PN5AFX" at bounding box center [791, 387] width 265 height 19
copy span "PN5AFX"
click at [388, 121] on button "< Back to results" at bounding box center [426, 131] width 139 height 41
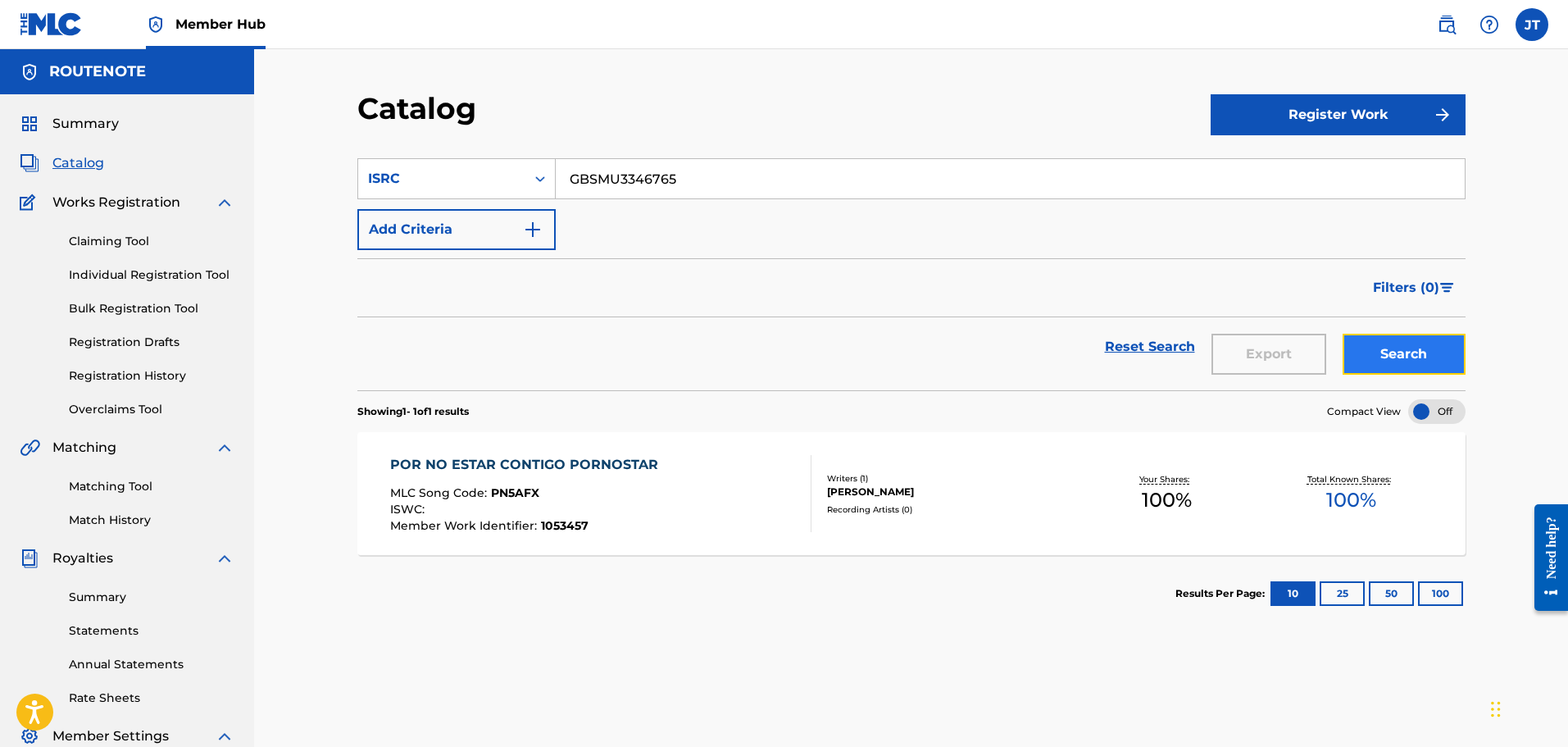
click at [1418, 345] on button "Search" at bounding box center [1403, 355] width 123 height 41
click at [721, 482] on div "MAMMA MÍA MLC Song Code : MW3FOF ISWC : Member Work Identifier : 1053458" at bounding box center [601, 492] width 421 height 77
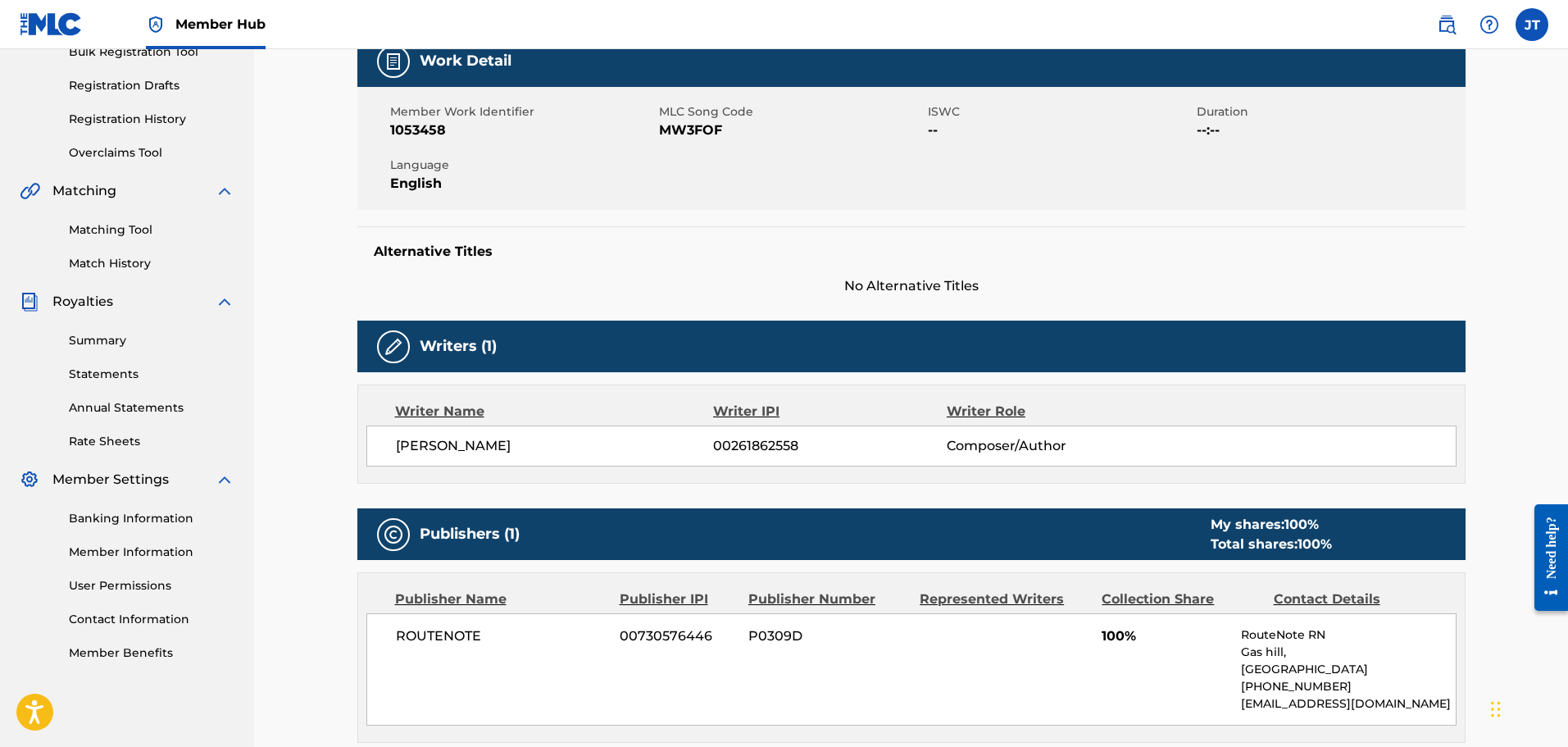
scroll to position [273, 0]
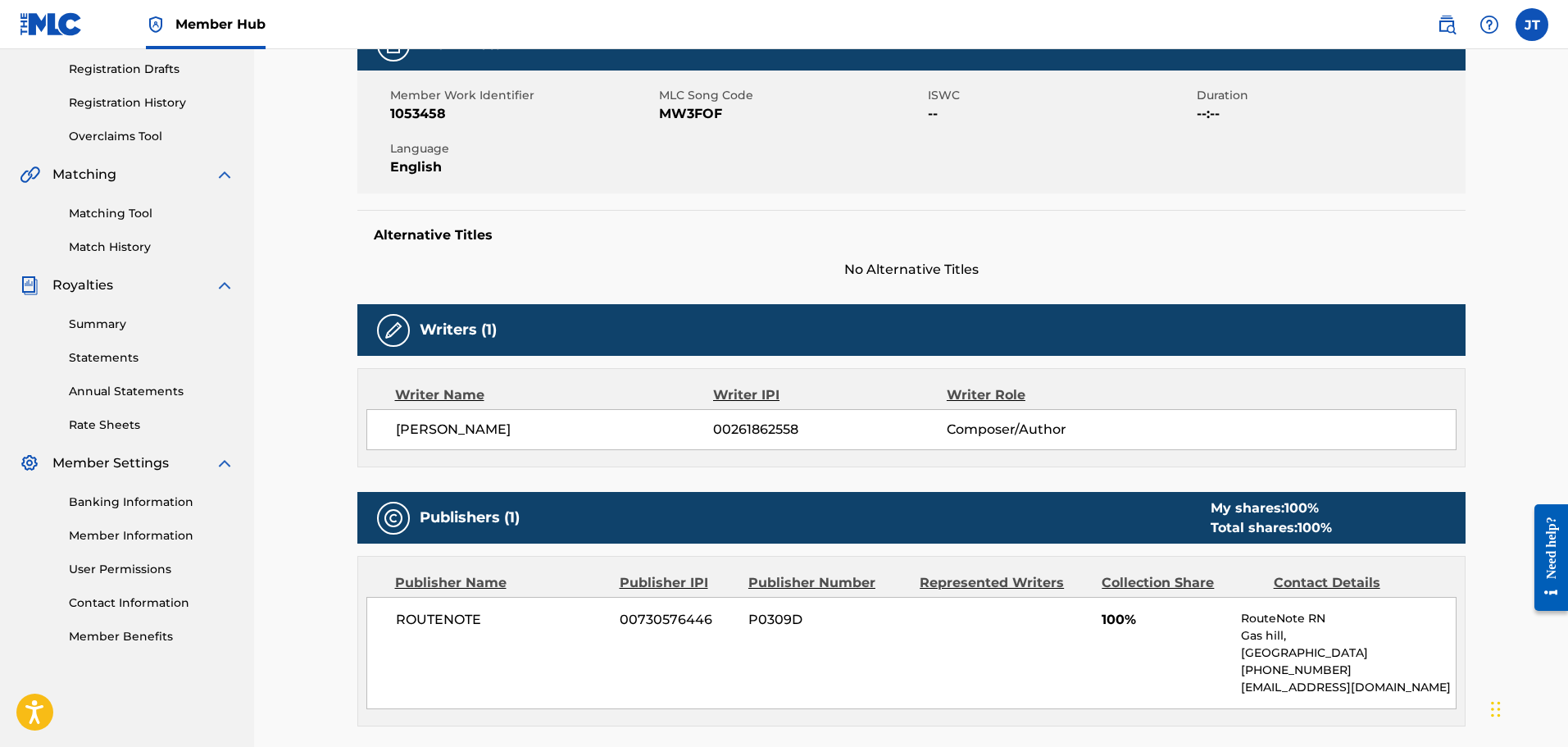
click at [701, 109] on span "MW3FOF" at bounding box center [791, 114] width 265 height 19
copy span "MW3FOF"
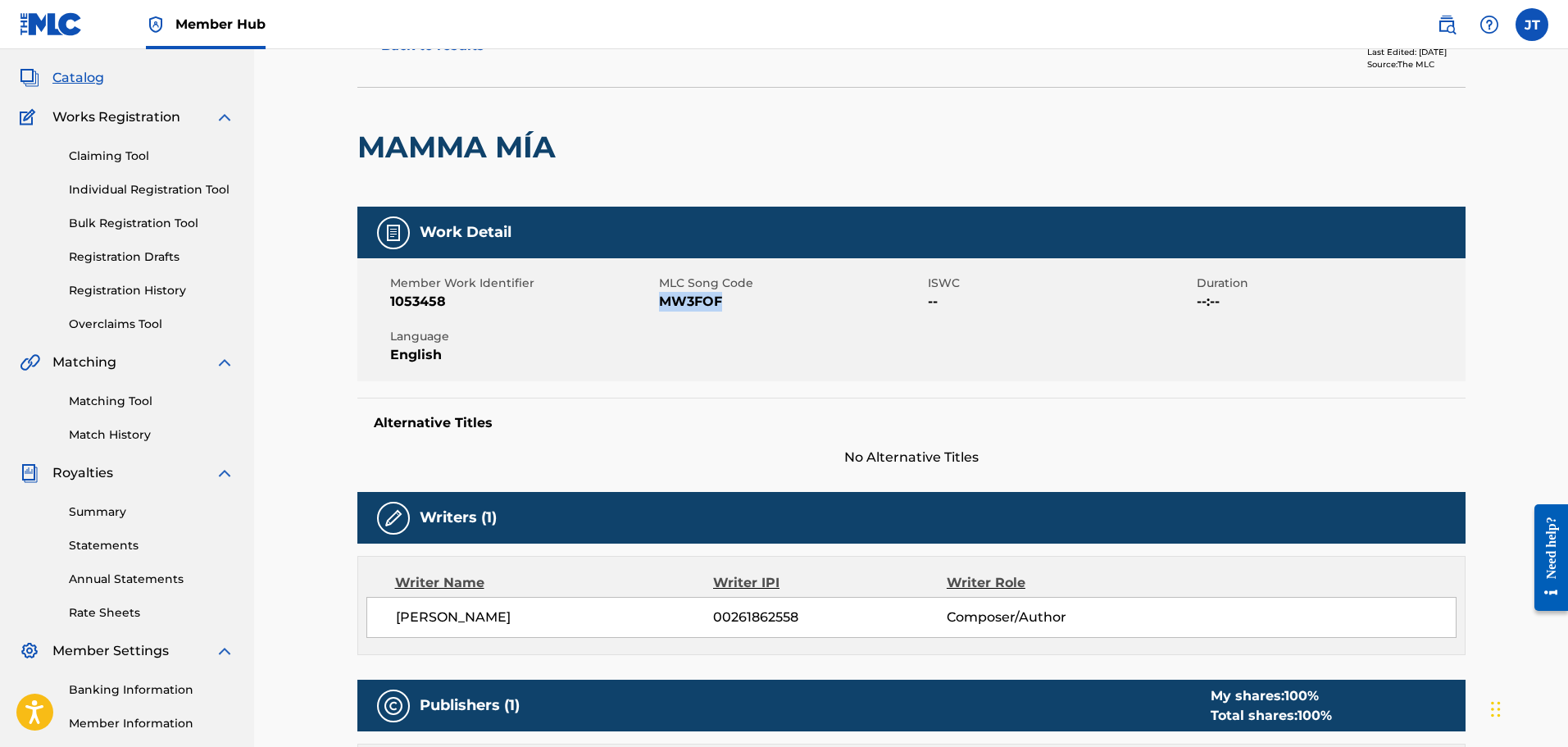
scroll to position [0, 0]
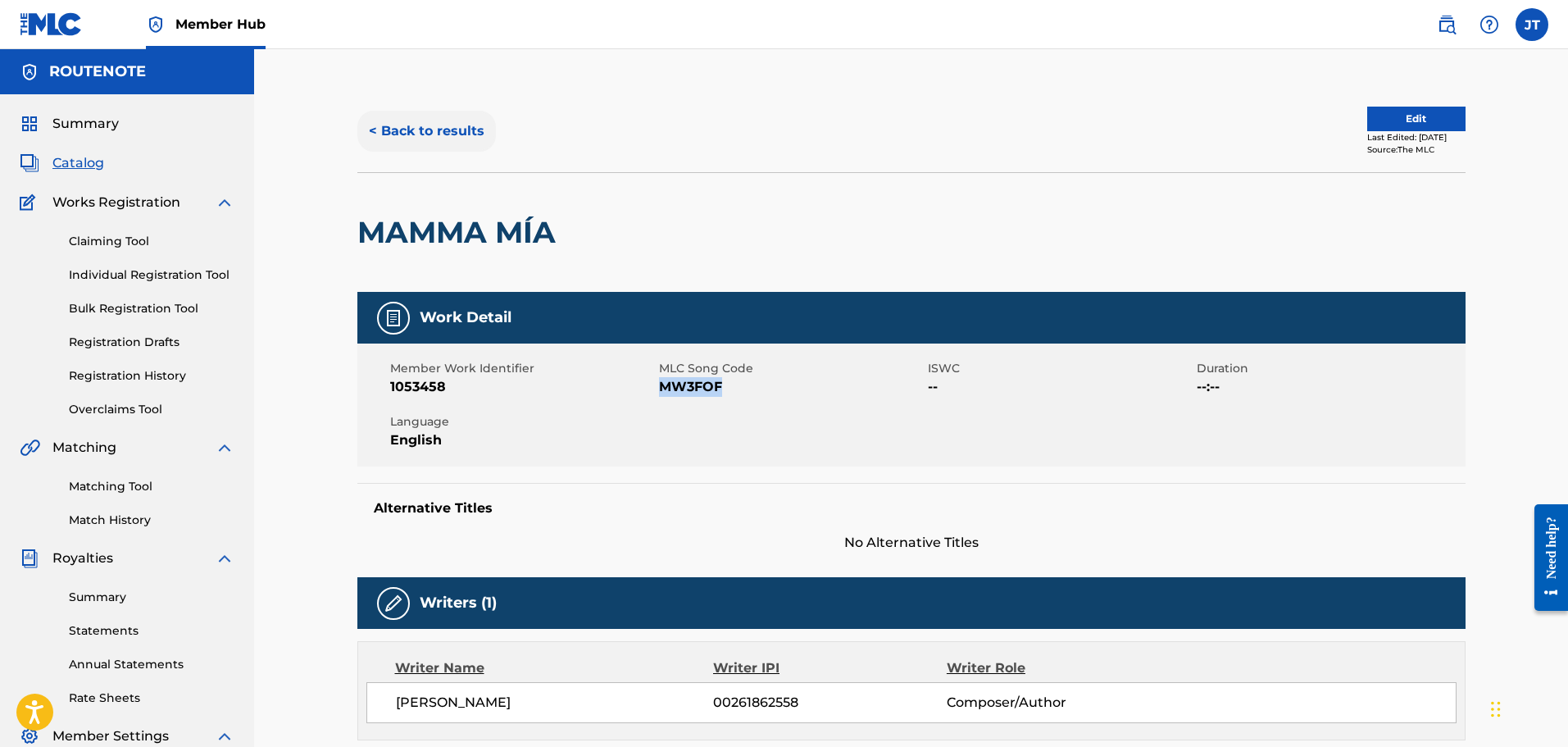
click at [404, 118] on button "< Back to results" at bounding box center [426, 131] width 139 height 41
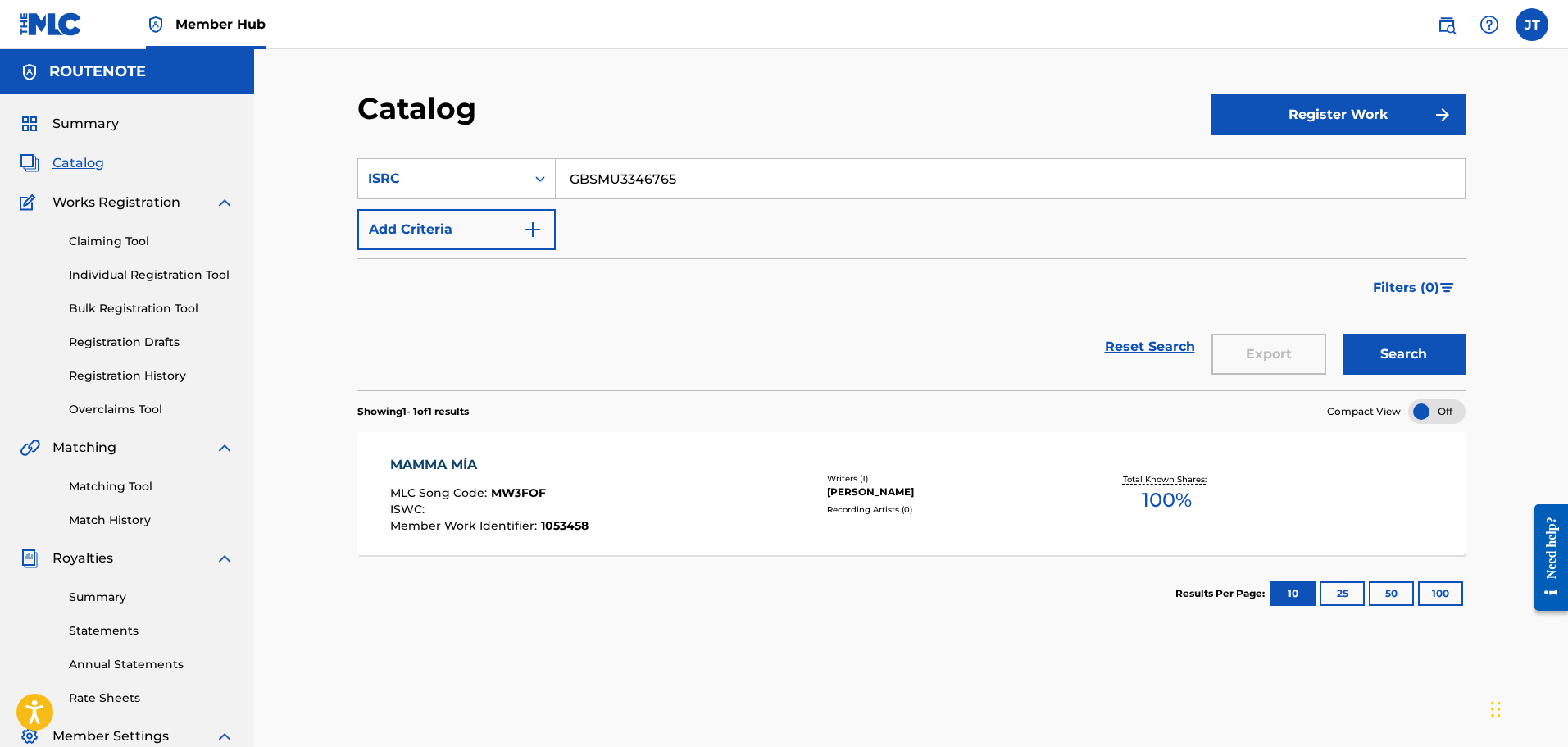
drag, startPoint x: 777, startPoint y: 179, endPoint x: 408, endPoint y: 145, distance: 370.6
click at [408, 145] on section "SearchWithCriteria450abb31-f1db-463e-a76a-7c633e3a278b ISRC GBSMU3346765 Add Cr…" at bounding box center [911, 264] width 1108 height 252
paste input "6"
type input "GBSMU3346766"
click at [1342, 334] on button "Search" at bounding box center [1403, 355] width 123 height 41
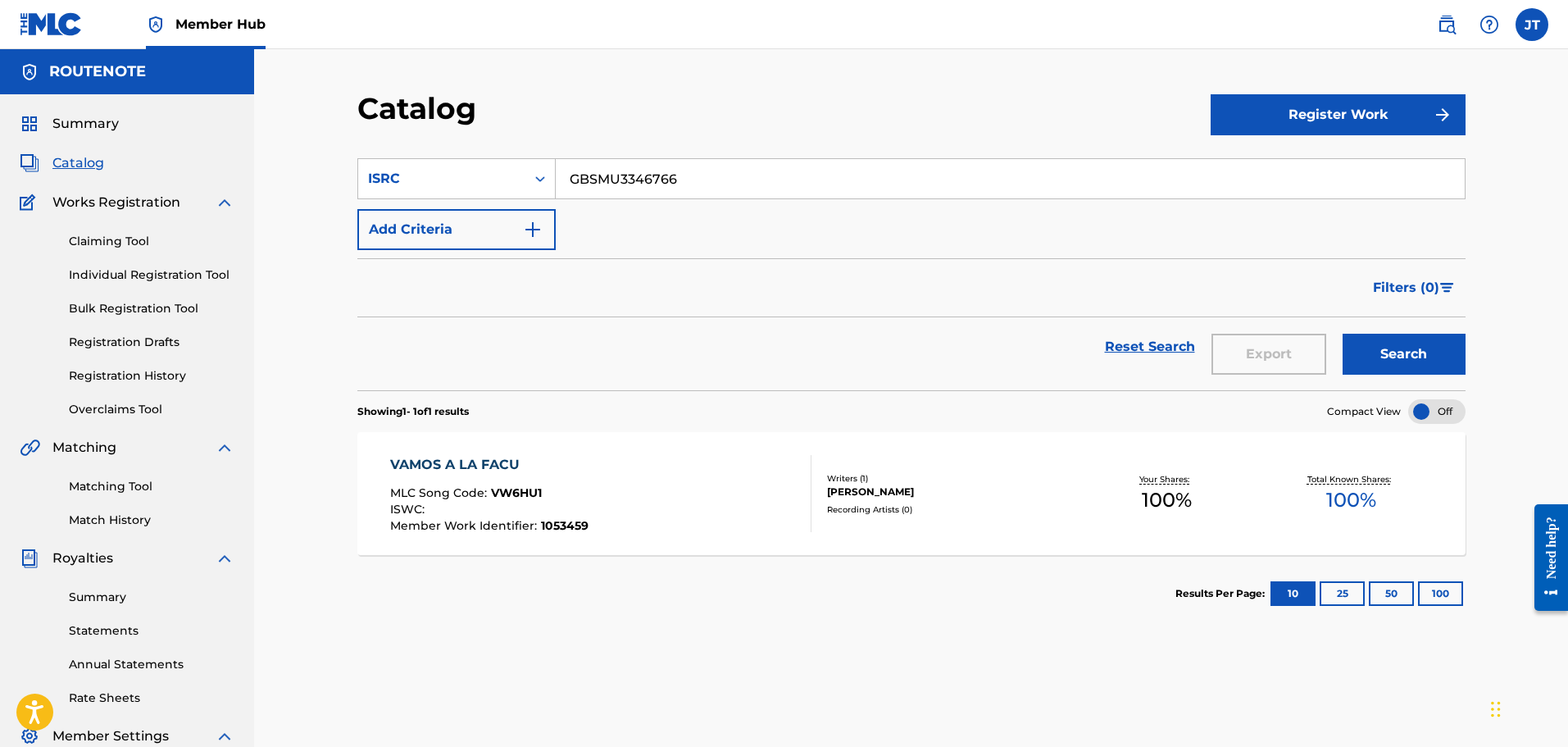
click at [697, 466] on div "VAMOS A LA FACU MLC Song Code : VW6HU1 ISWC : Member Work Identifier : 1053459" at bounding box center [601, 492] width 421 height 77
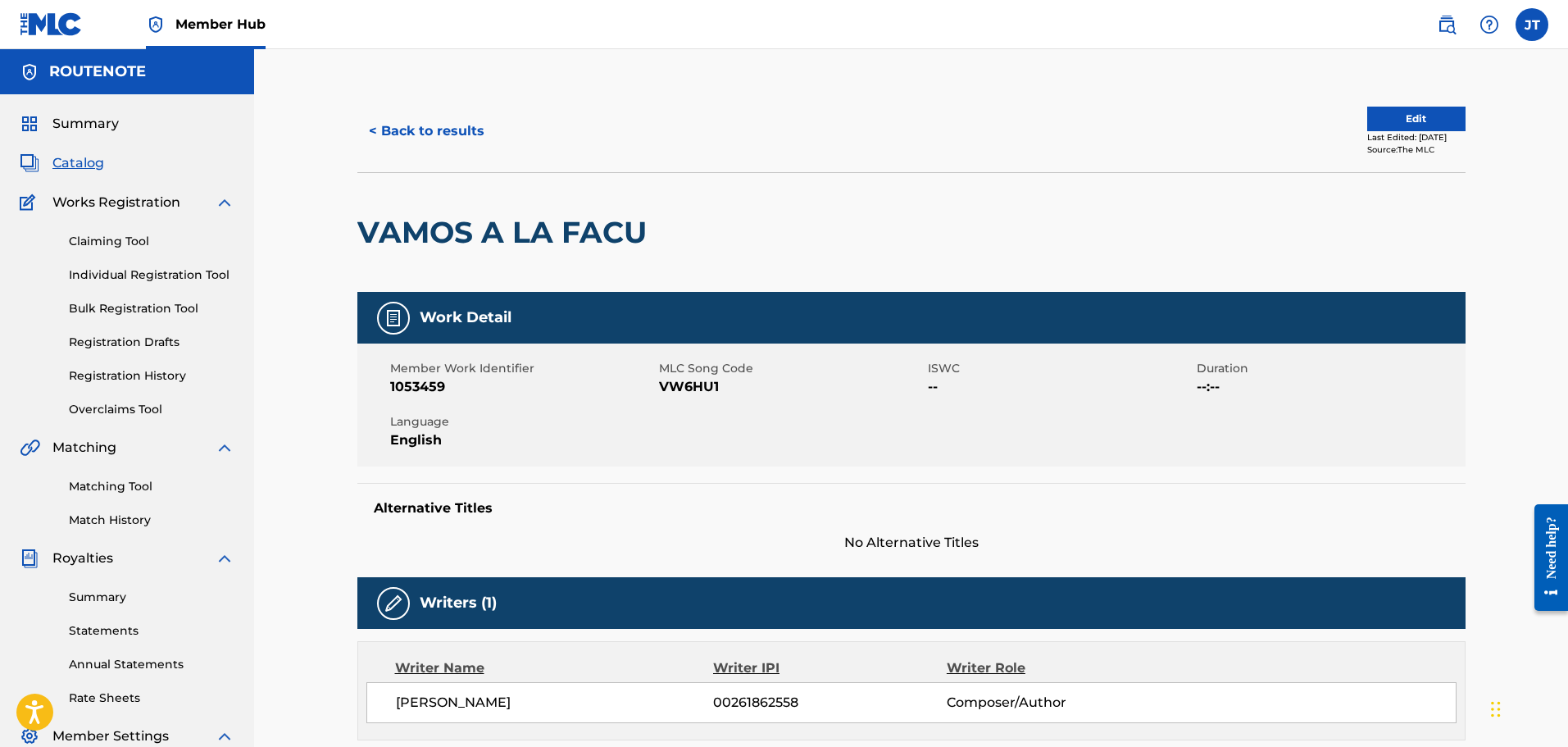
click at [701, 379] on span "VW6HU1" at bounding box center [791, 387] width 265 height 19
copy span "VW6HU1"
click at [467, 122] on button "< Back to results" at bounding box center [426, 131] width 139 height 41
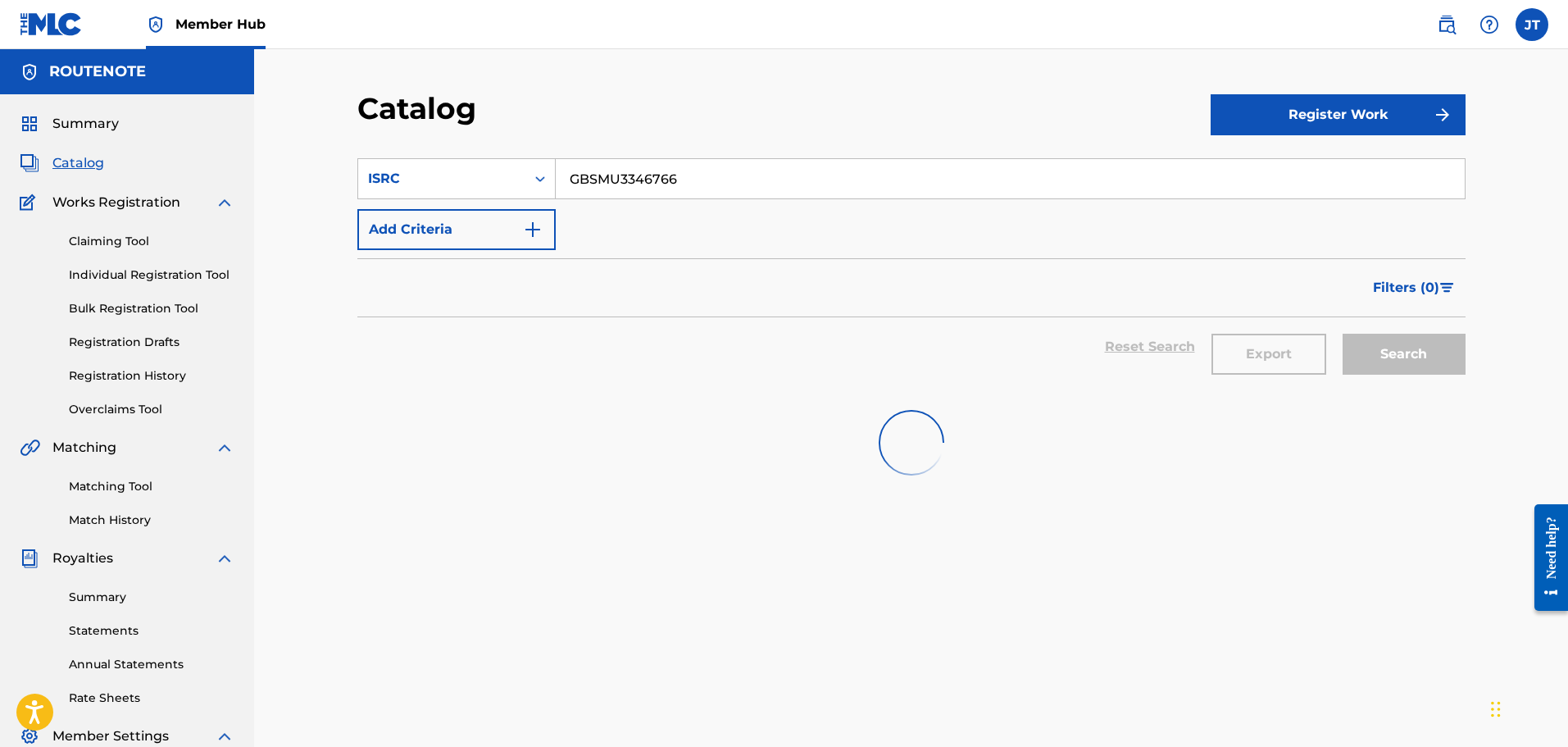
drag, startPoint x: 746, startPoint y: 181, endPoint x: 311, endPoint y: 135, distance: 437.4
click at [311, 135] on div "Catalog Register Work SearchWithCriteria450abb31-f1db-463e-a76a-7c633e3a278b IS…" at bounding box center [911, 493] width 1314 height 889
paste input "7"
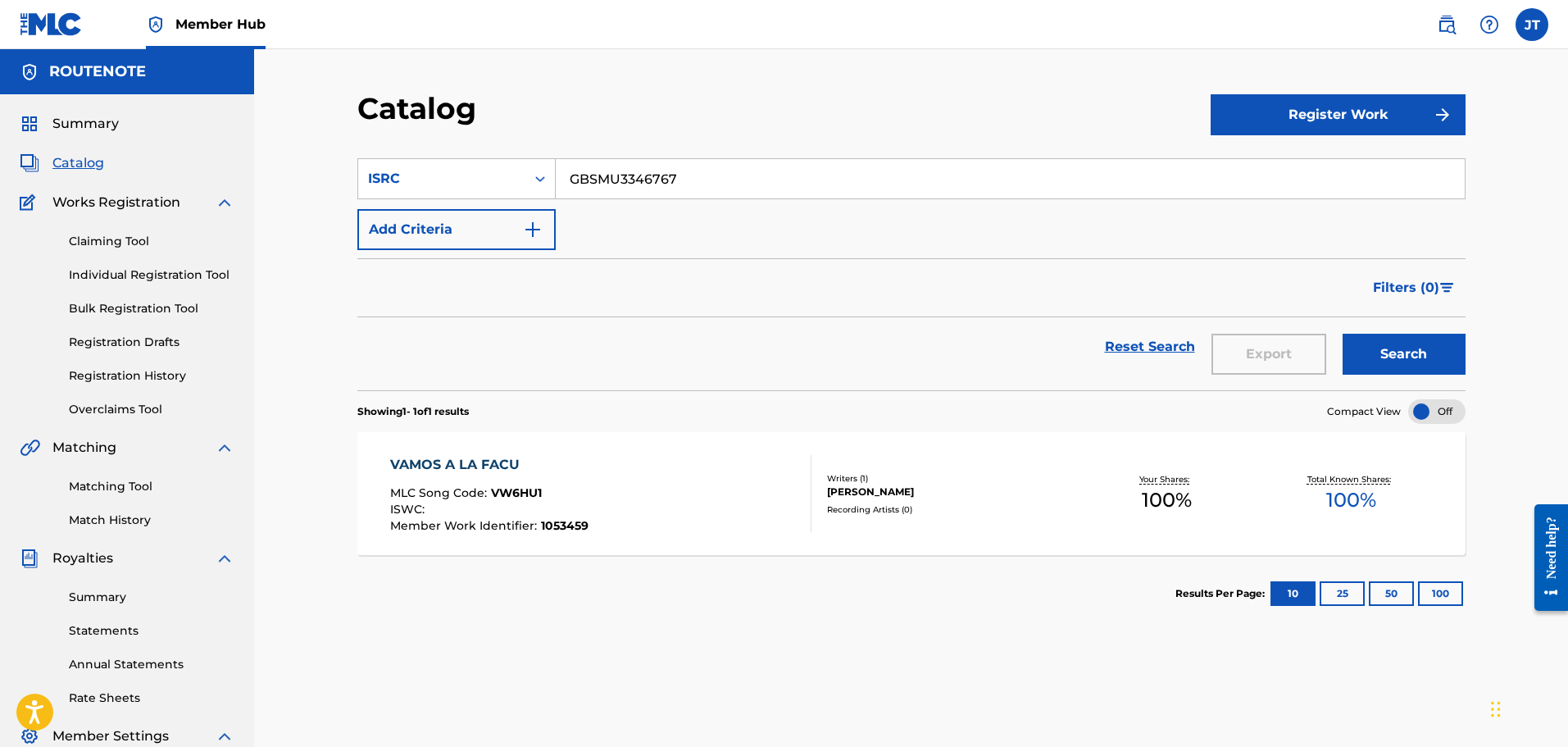
type input "GBSMU3346767"
click at [1342, 334] on button "Search" at bounding box center [1403, 355] width 123 height 41
click at [655, 505] on div "PSICODÉLICO MLC Song Code : PN5ACF ISWC : Member Work Identifier : 1053460" at bounding box center [601, 492] width 421 height 77
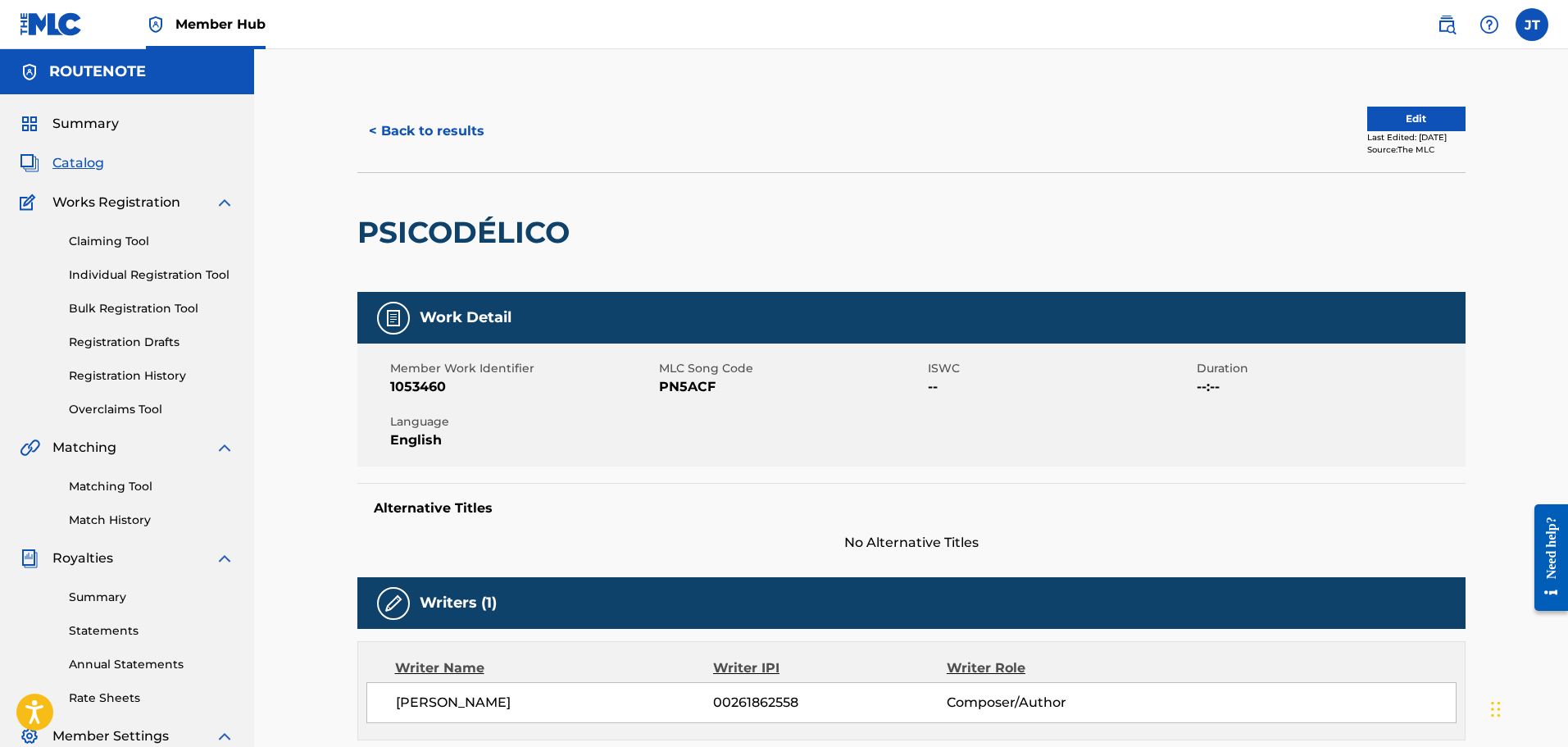
click at [697, 391] on span "PN5ACF" at bounding box center [791, 387] width 265 height 19
copy span "PN5ACF"
click at [449, 121] on button "< Back to results" at bounding box center [426, 131] width 139 height 41
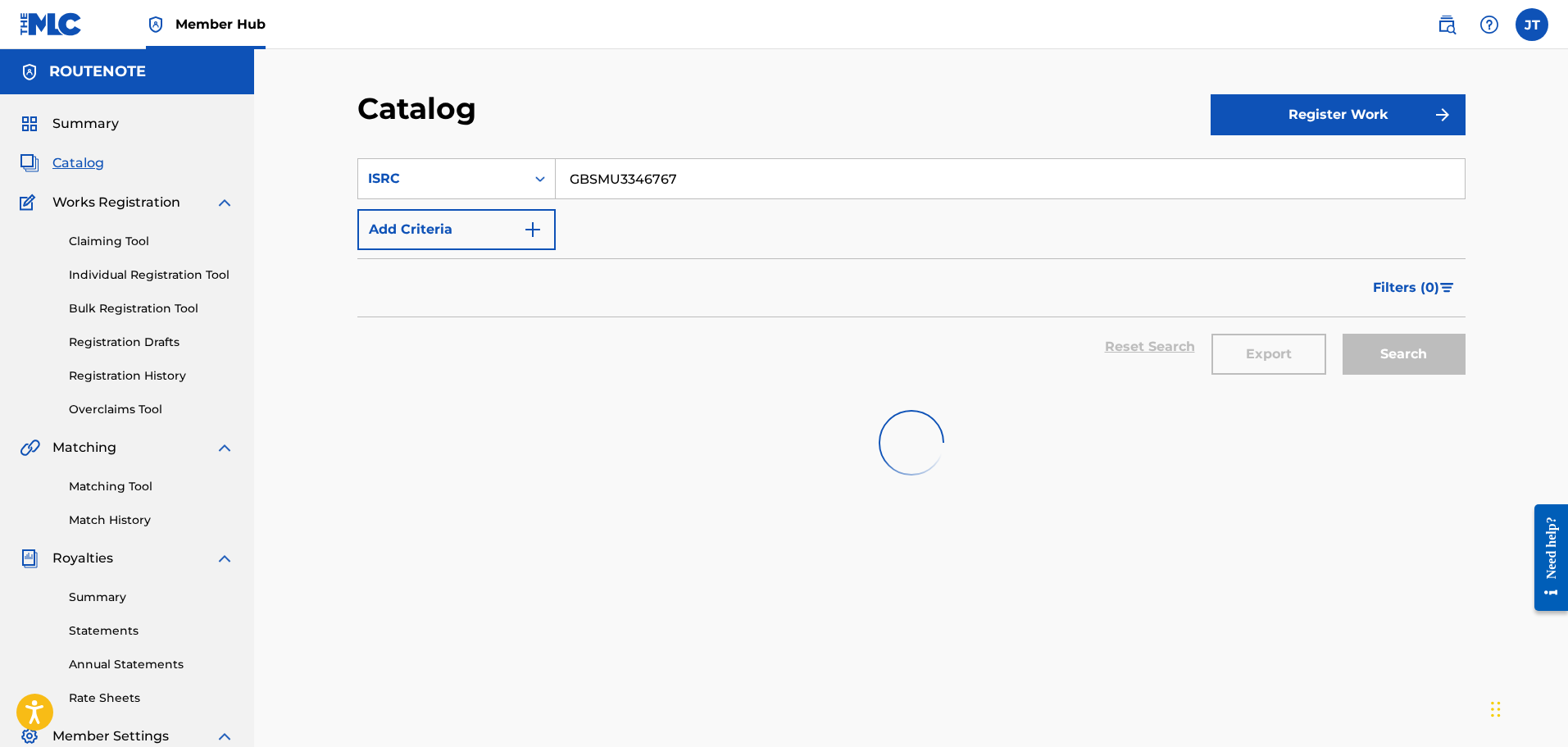
drag, startPoint x: 717, startPoint y: 176, endPoint x: 360, endPoint y: 153, distance: 357.7
click at [360, 153] on section "SearchWithCriteria450abb31-f1db-463e-a76a-7c633e3a278b ISRC GBSMU3346767 Add Cr…" at bounding box center [911, 264] width 1108 height 252
paste input "8"
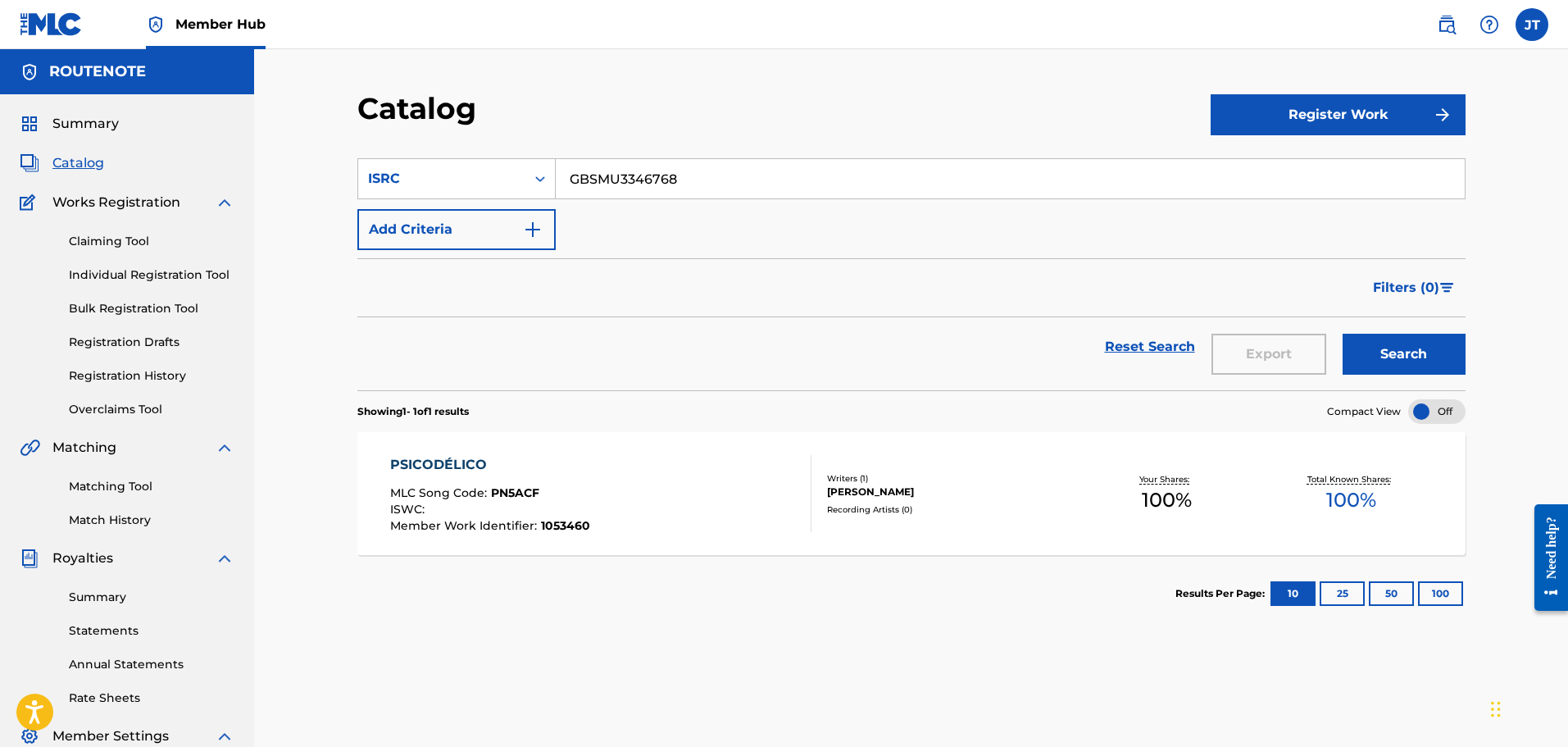
type input "GBSMU3346768"
click at [1342, 334] on button "Search" at bounding box center [1403, 355] width 123 height 41
click at [603, 486] on div "DIME GUAU MLC Song Code : DS166U ISWC : Member Work Identifier : 1053461" at bounding box center [601, 492] width 421 height 77
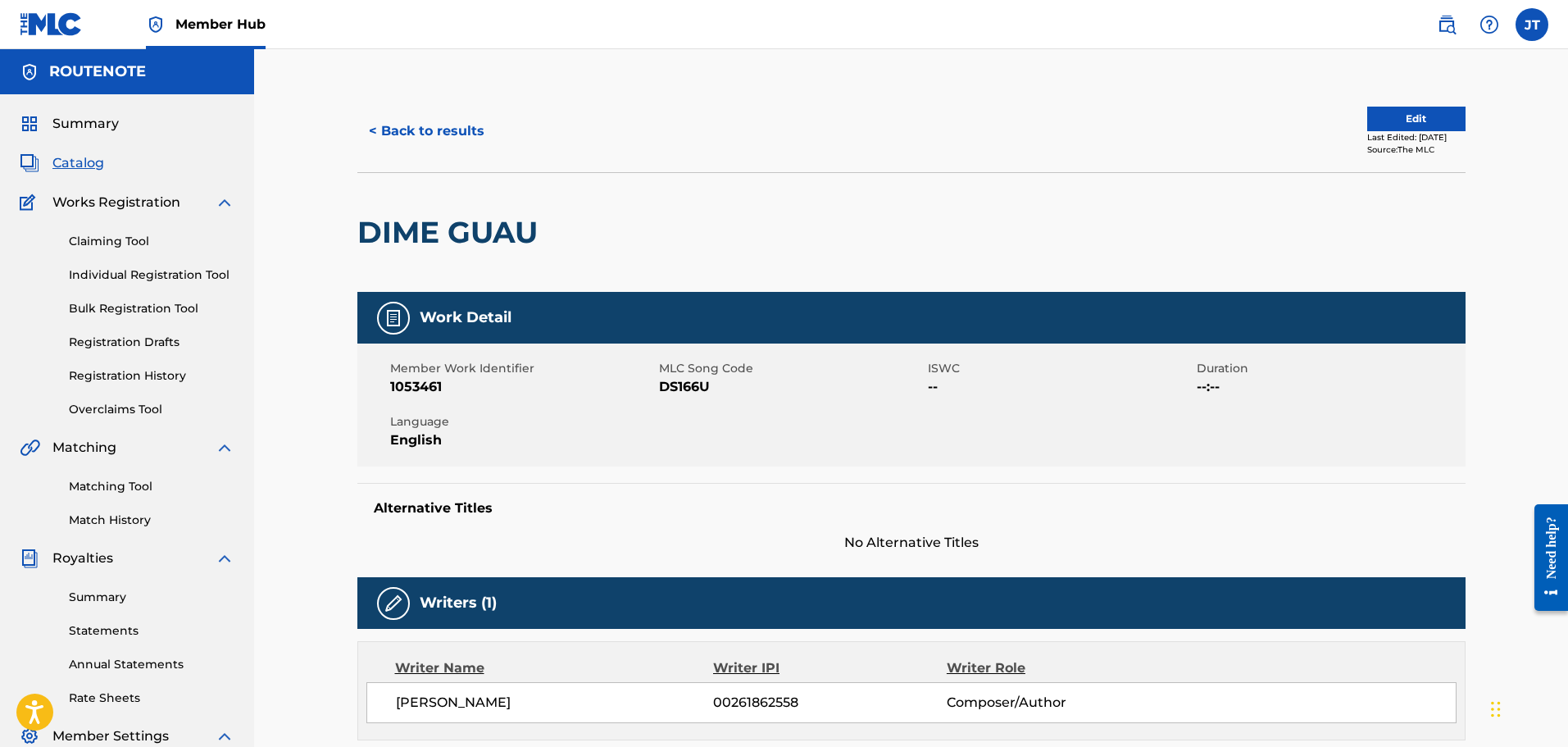
click at [695, 392] on span "DS166U" at bounding box center [791, 387] width 265 height 19
click at [694, 388] on span "DS166U" at bounding box center [791, 387] width 265 height 19
click at [407, 139] on button "< Back to results" at bounding box center [426, 131] width 139 height 41
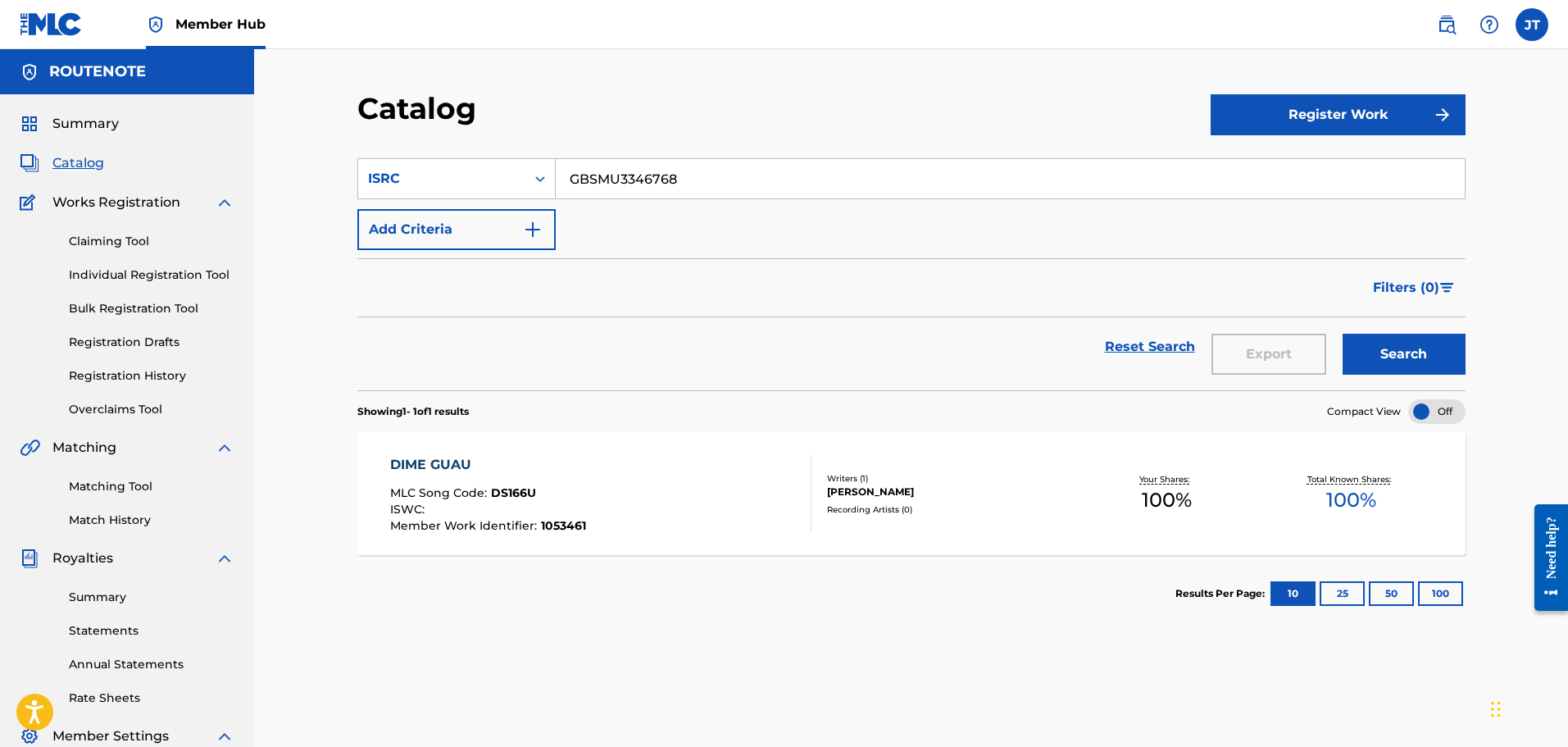
drag, startPoint x: 714, startPoint y: 180, endPoint x: 155, endPoint y: 174, distance: 559.0
click at [155, 174] on main "ROUTENOTE Summary Catalog Works Registration Claiming Tool Individual Registrat…" at bounding box center [784, 493] width 1568 height 889
paste input "9"
type input "GBSMU3346769"
click at [1412, 357] on button "Search" at bounding box center [1403, 355] width 123 height 41
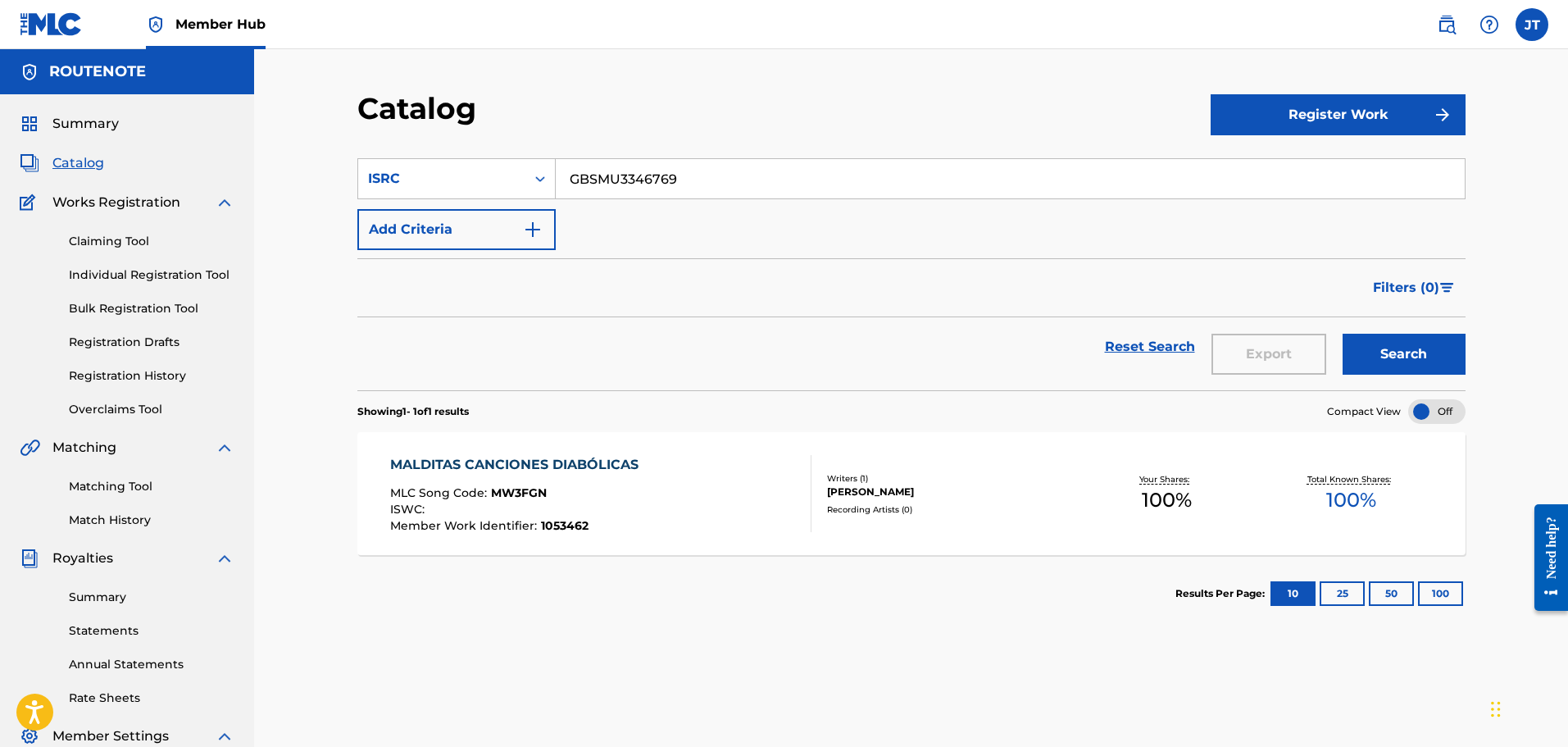
click at [617, 485] on div "MALDITAS CANCIONES DIABÓLICAS MLC Song Code : MW3FGN ISWC : Member Work Identif…" at bounding box center [518, 492] width 256 height 77
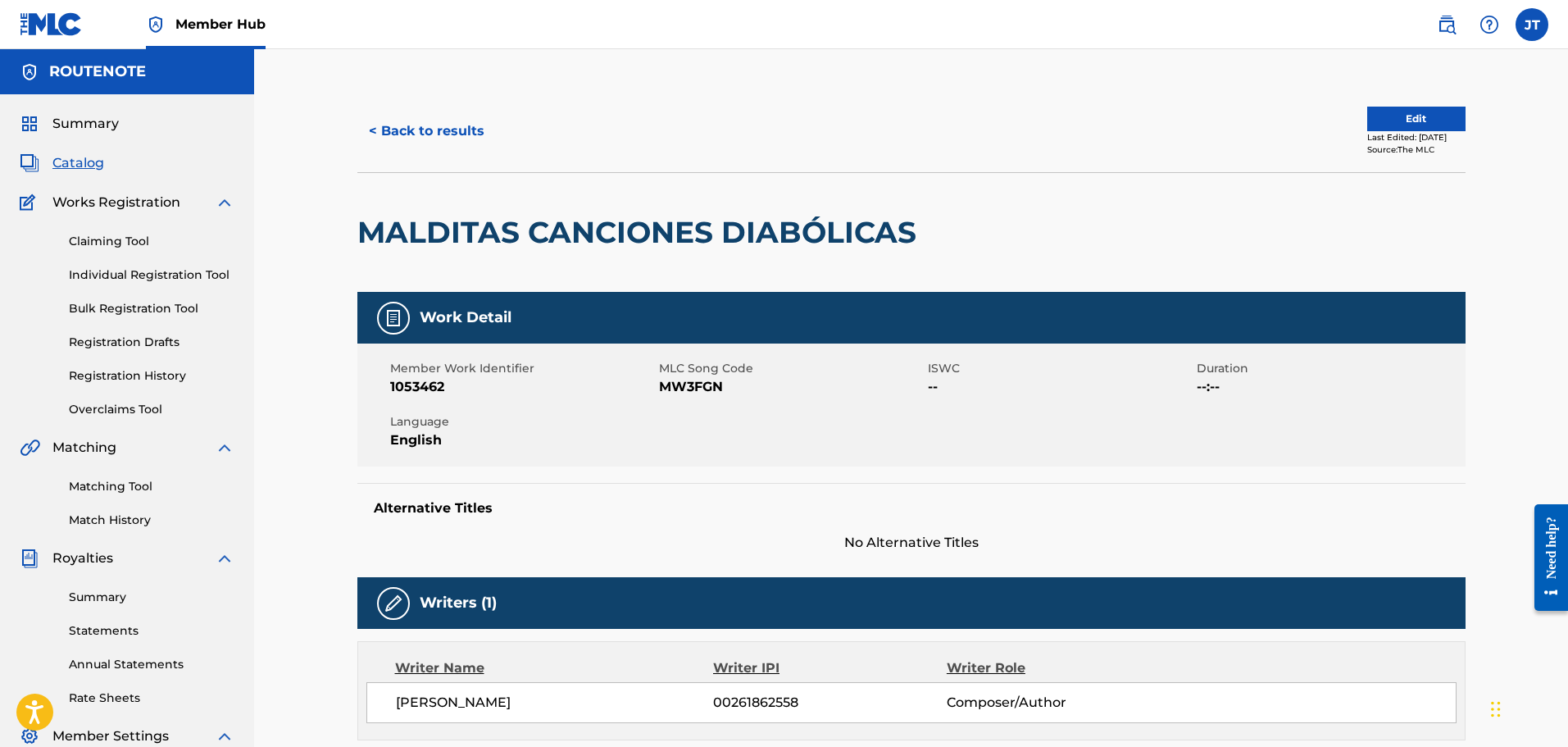
click at [702, 384] on span "MW3FGN" at bounding box center [791, 387] width 265 height 19
